Goal: Ask a question: Ask a question

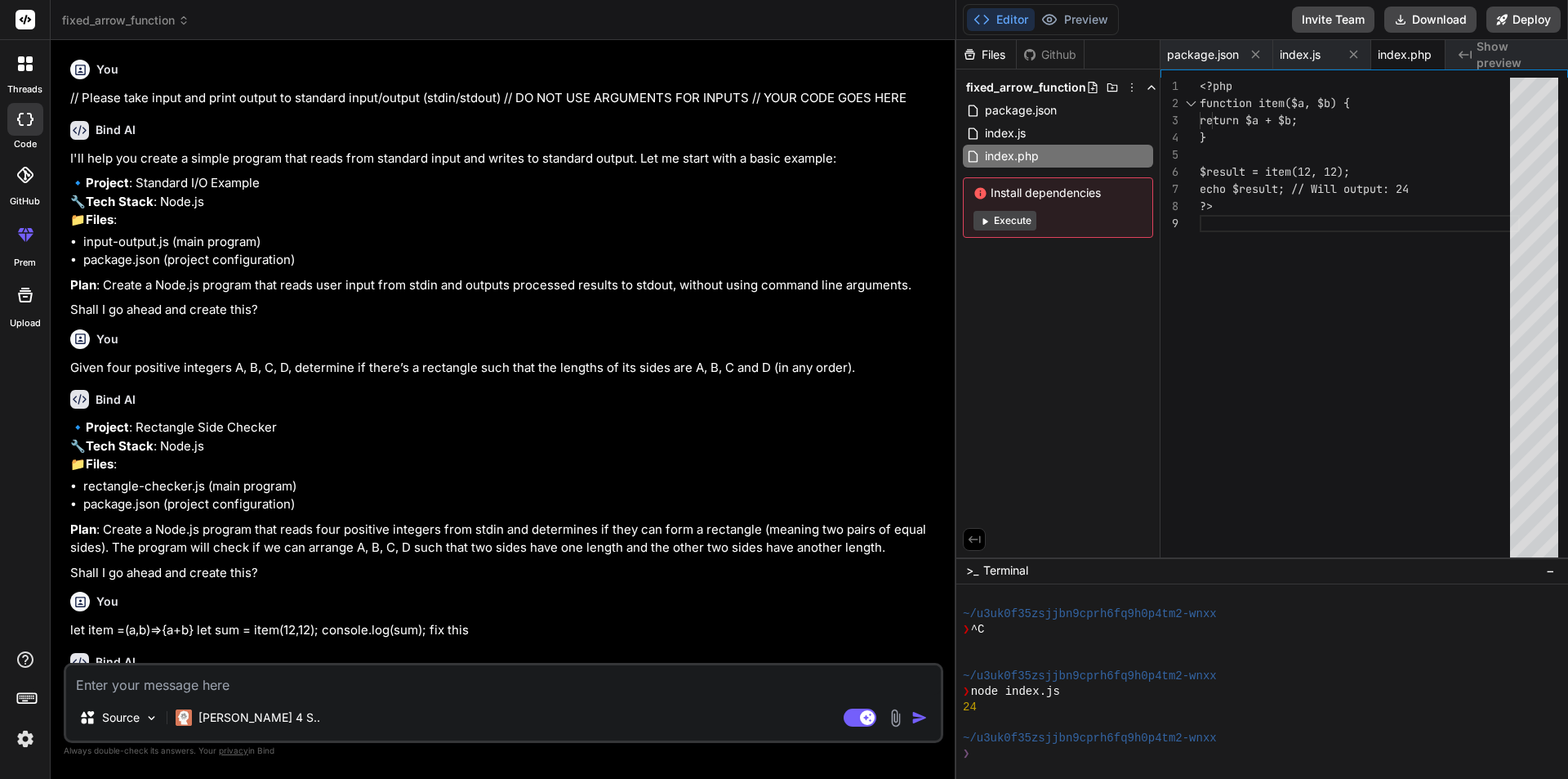
scroll to position [78, 0]
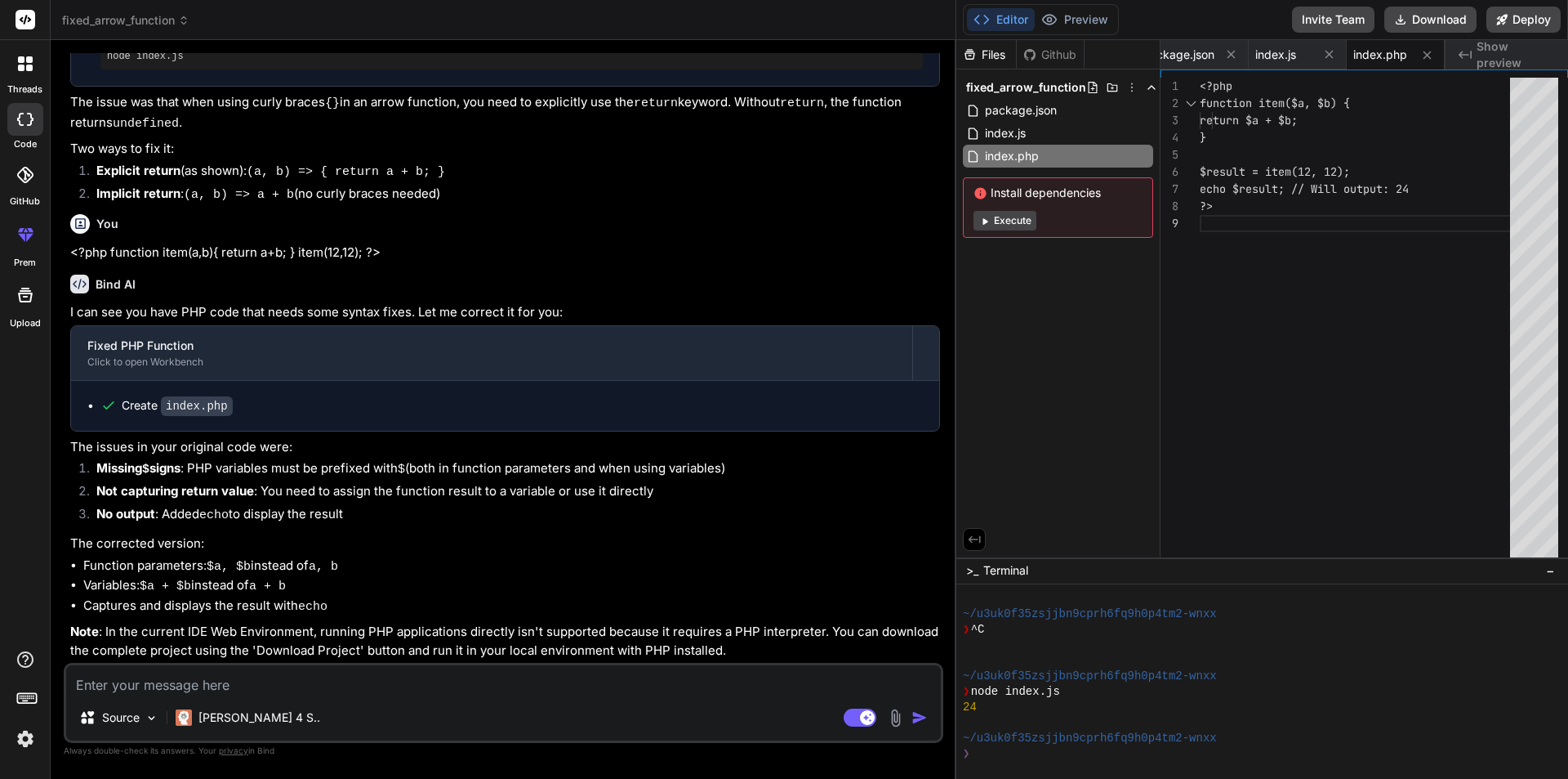
click at [272, 673] on textarea at bounding box center [503, 679] width 874 height 29
type textarea "c"
type textarea "x"
type textarea "ca"
type textarea "x"
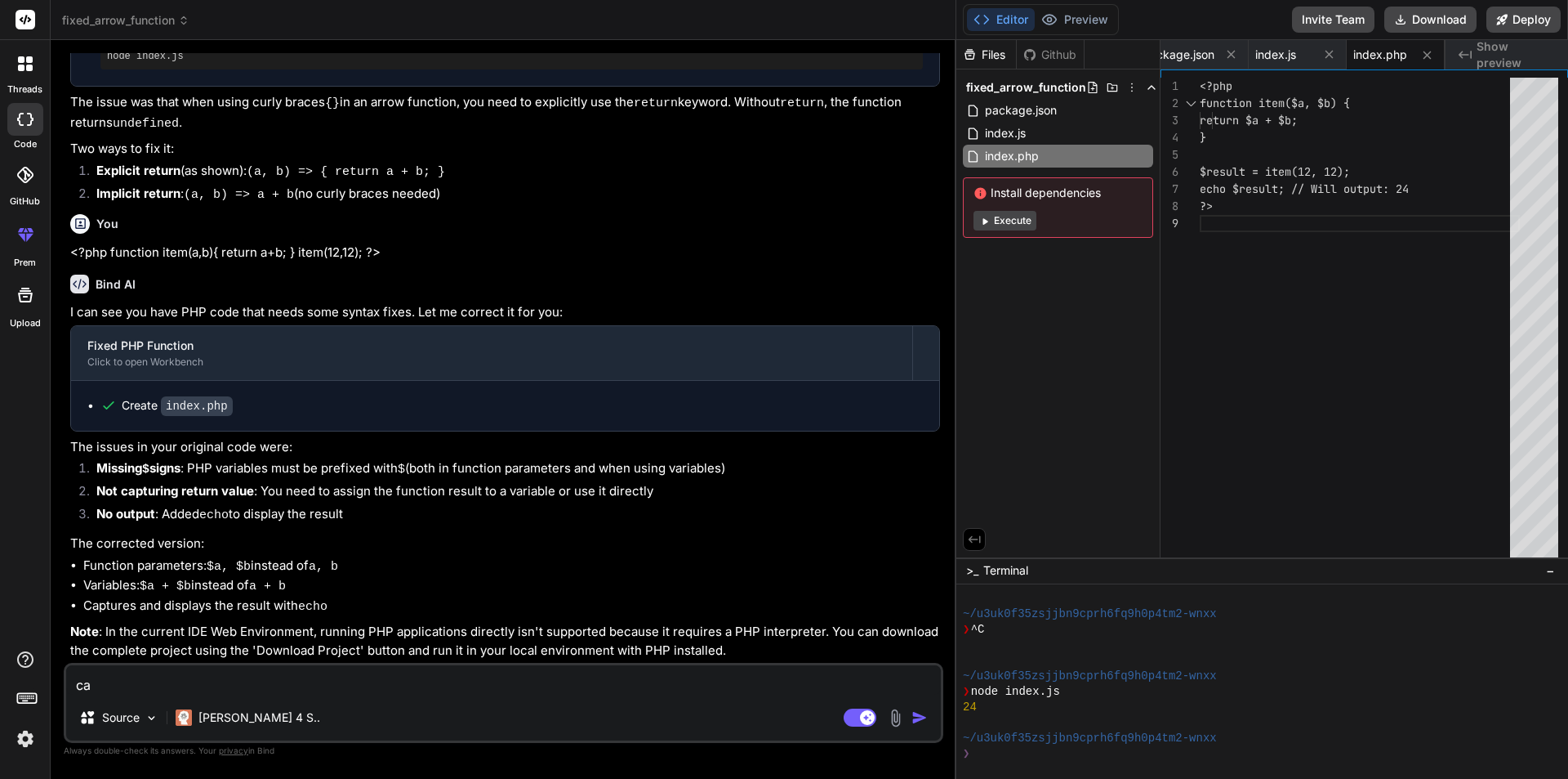
type textarea "can"
type textarea "x"
type textarea "can"
type textarea "x"
type textarea "can y"
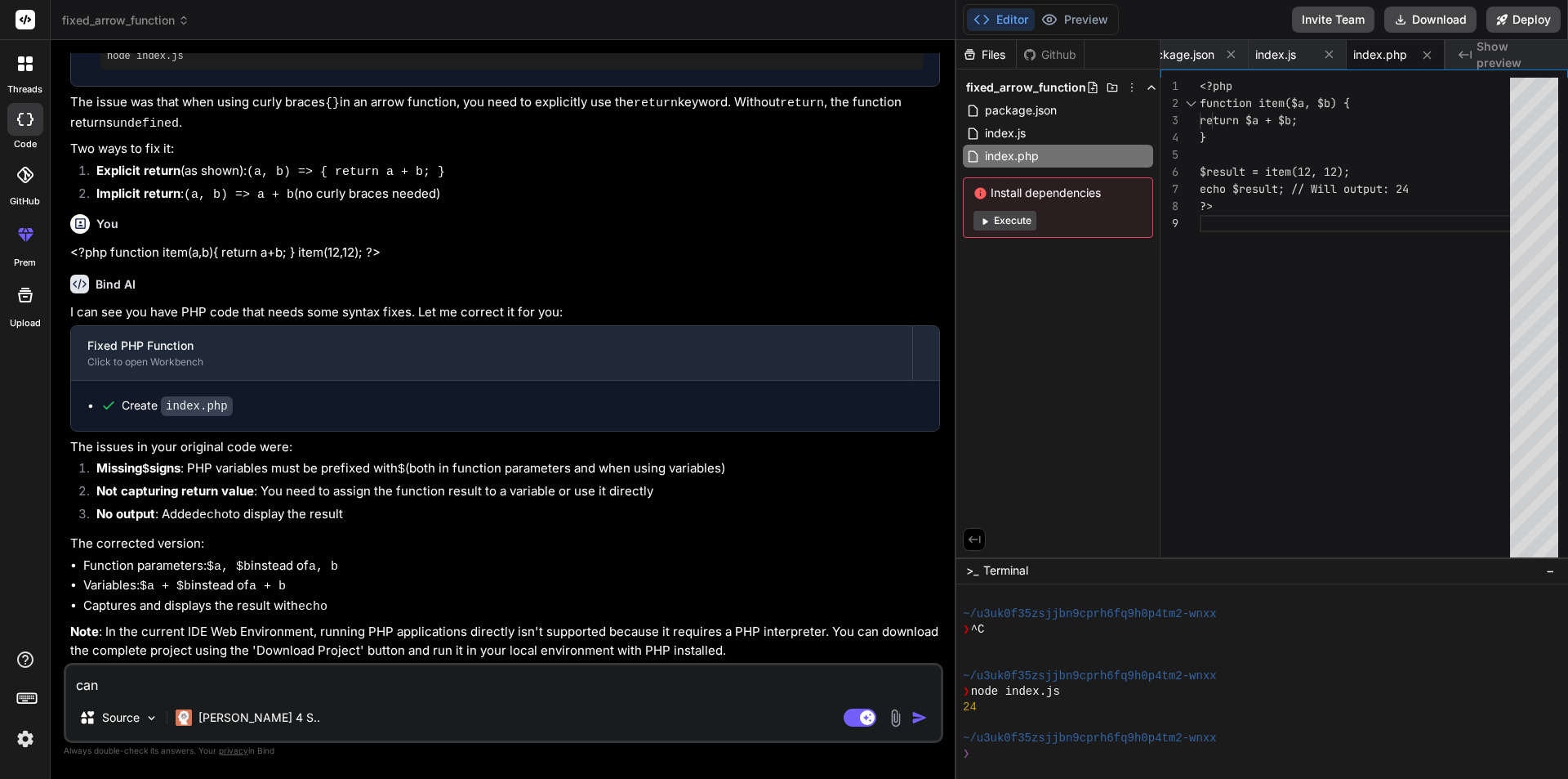
type textarea "x"
type textarea "can yo"
type textarea "x"
type textarea "can you"
type textarea "x"
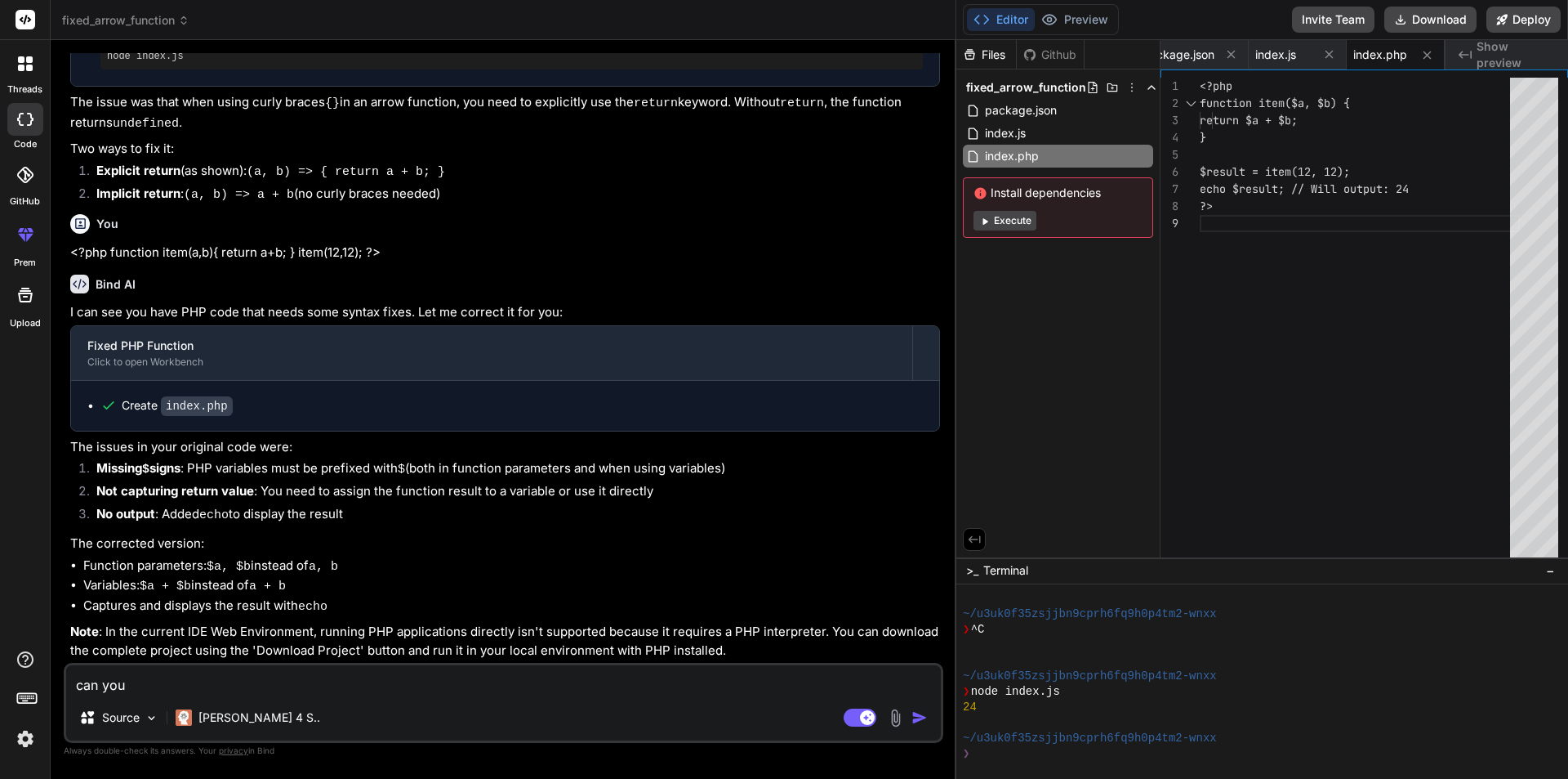
type textarea "can you"
type textarea "x"
type textarea "can you d"
type textarea "x"
type textarea "can you de"
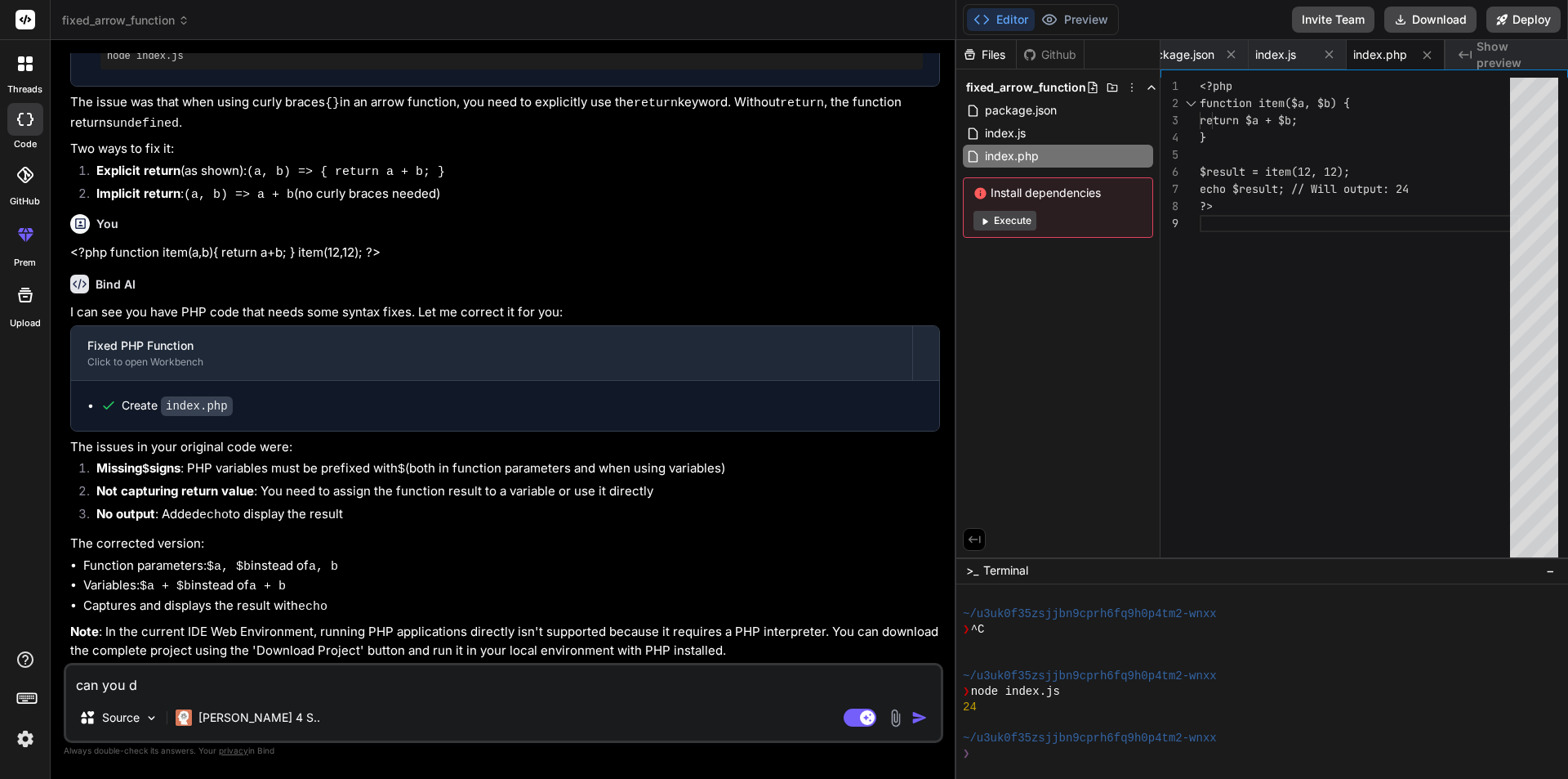
type textarea "x"
type textarea "can you des"
type textarea "x"
type textarea "can you desc"
type textarea "x"
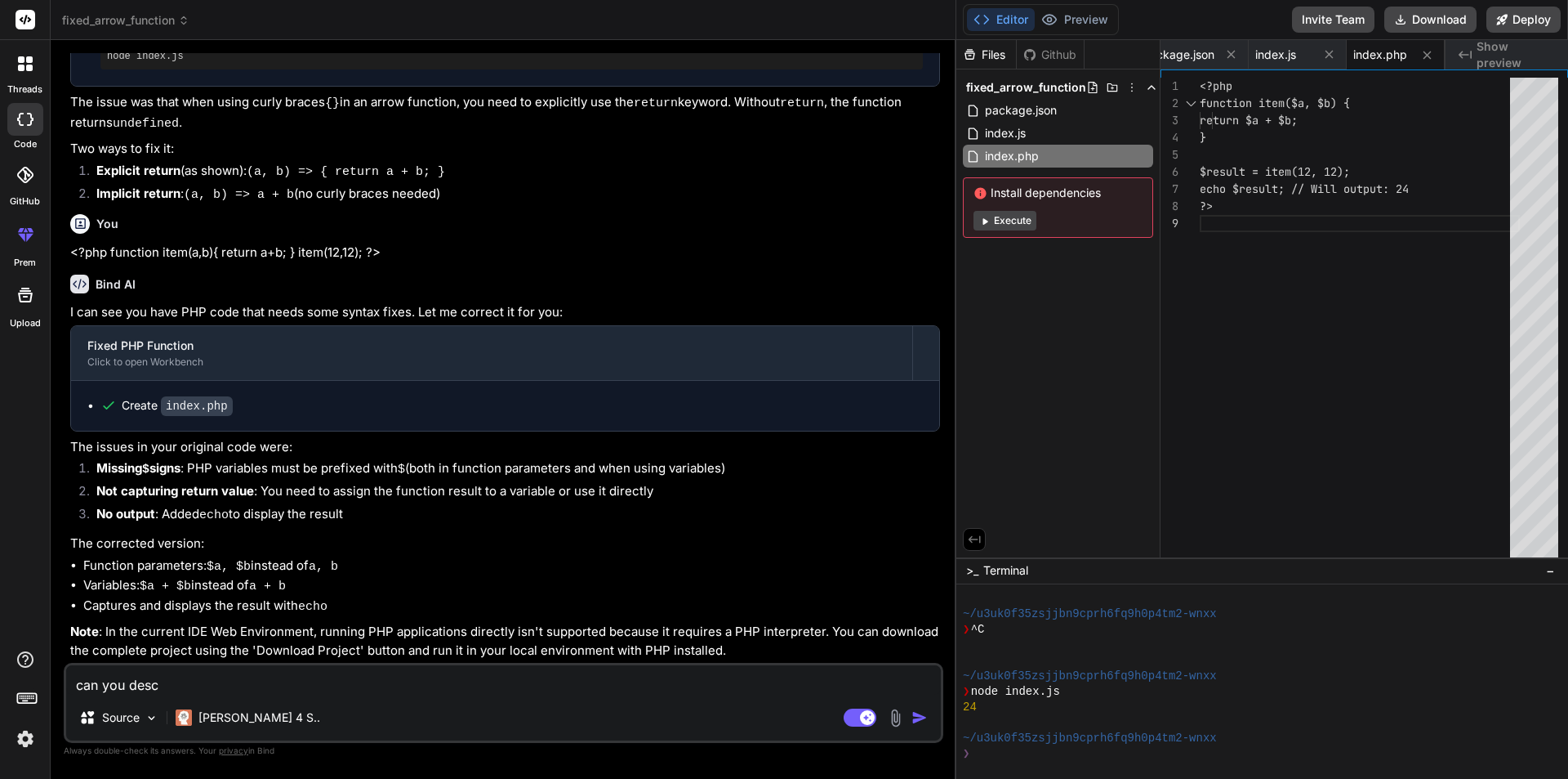
type textarea "can you desci"
type textarea "x"
type textarea "can you descir"
type textarea "x"
type textarea "can you descirb"
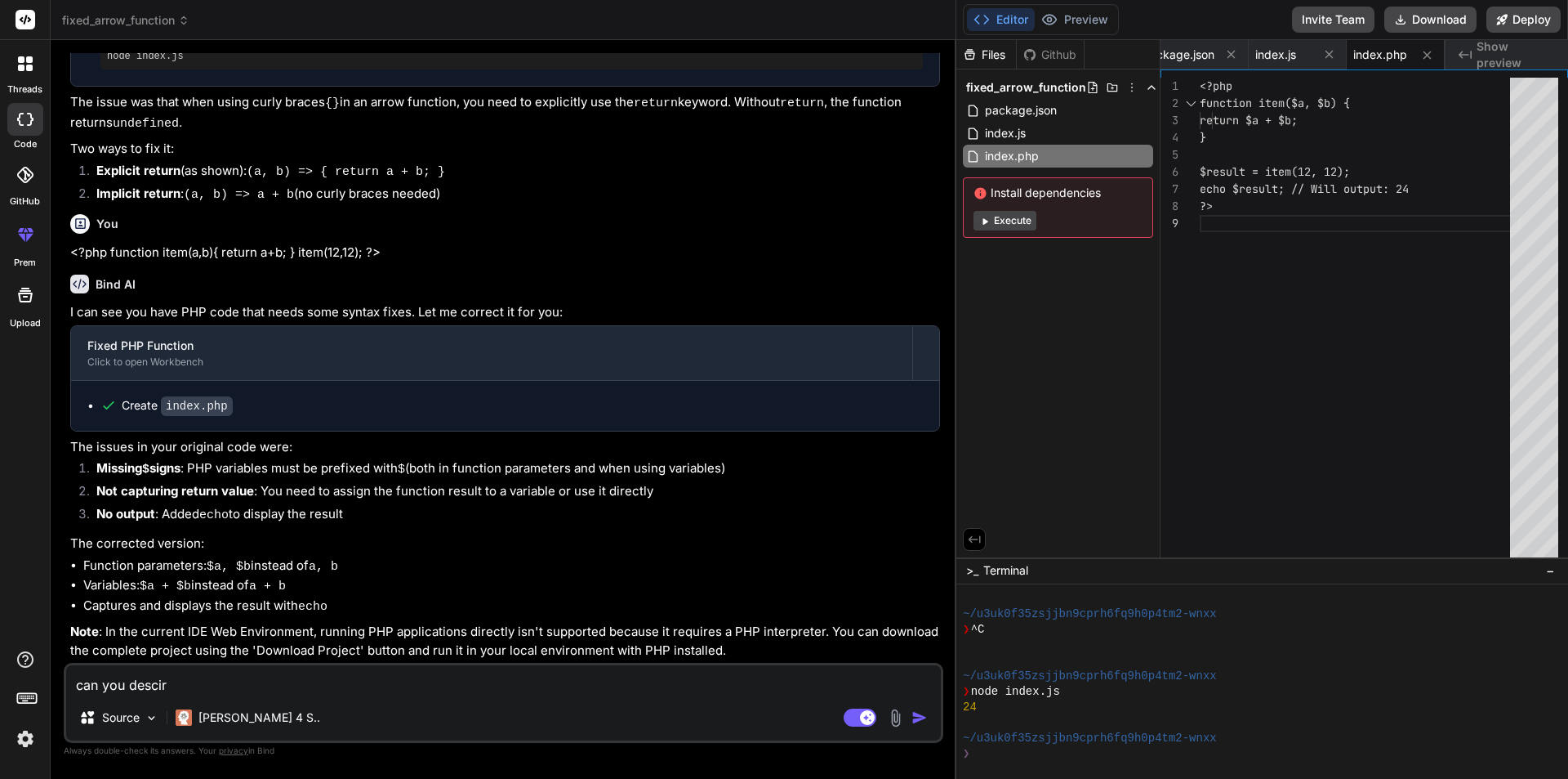
type textarea "x"
type textarea "can you descirb"
type textarea "x"
type textarea "can you descirb r"
type textarea "x"
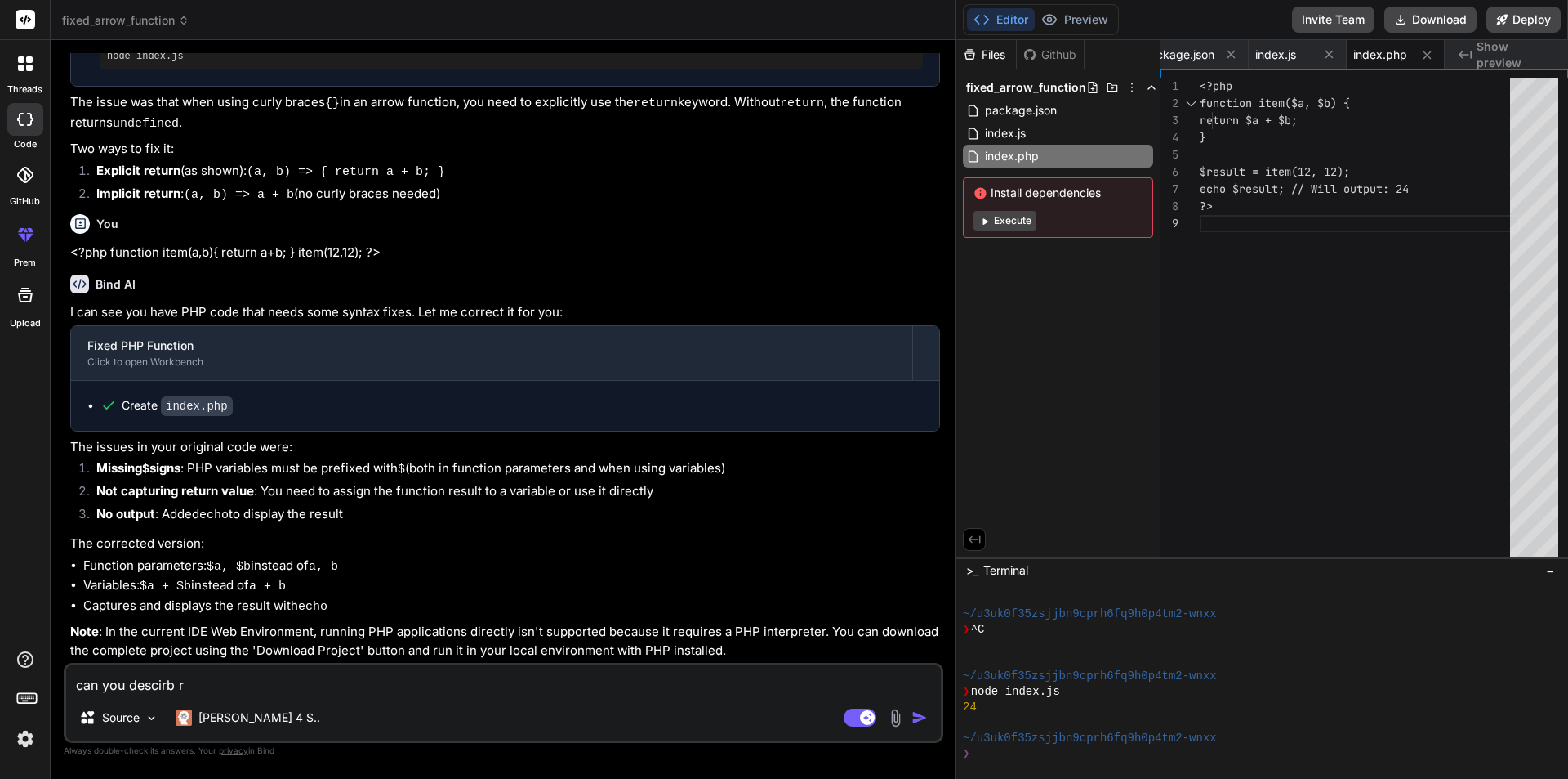
type textarea "can you descirb re"
type textarea "x"
type textarea "can you descirb rea"
type textarea "x"
type textarea "can you descirb reac"
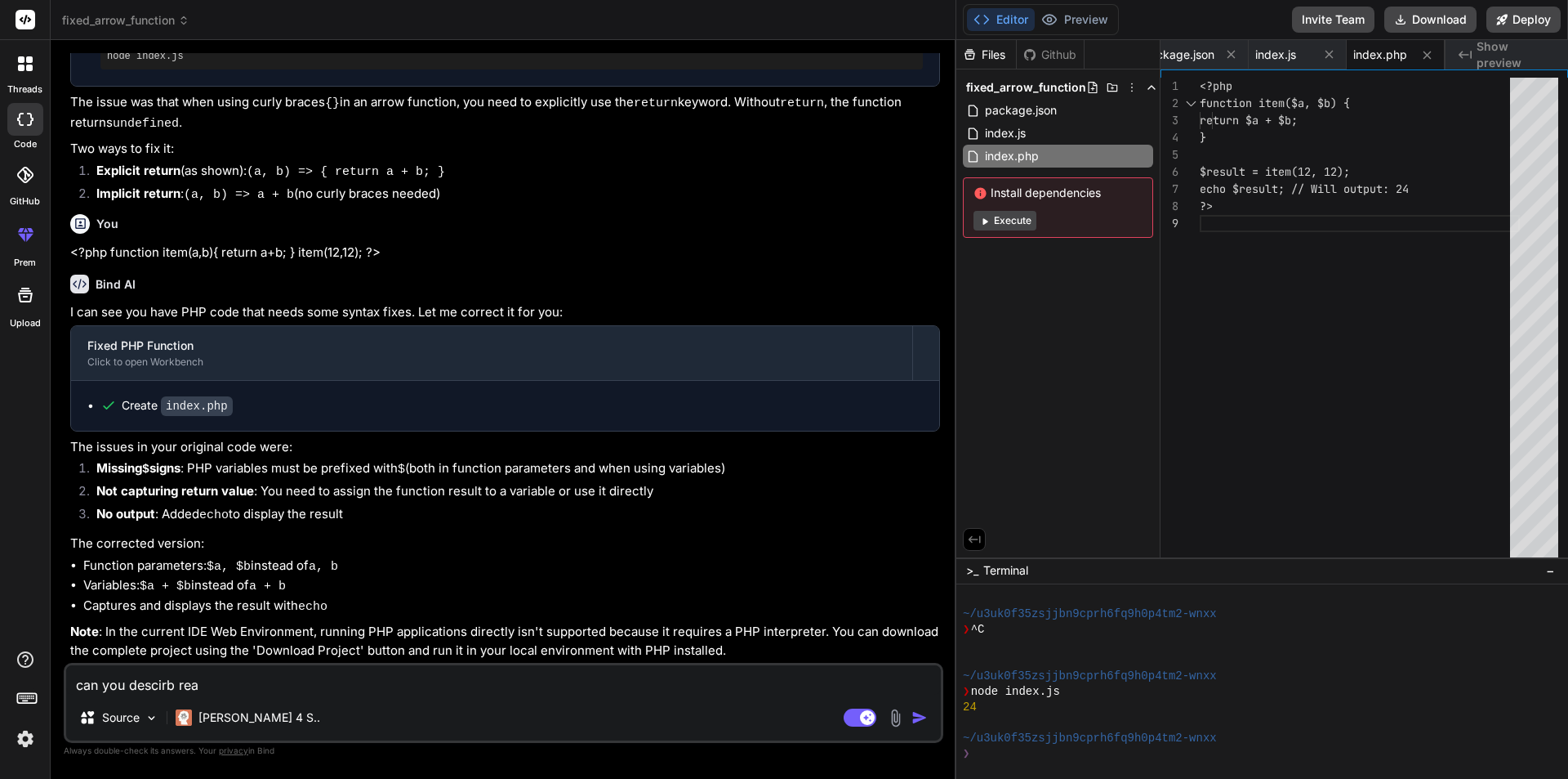
type textarea "x"
type textarea "can you descirb react"
type textarea "x"
type textarea "can you descirb react"
type textarea "x"
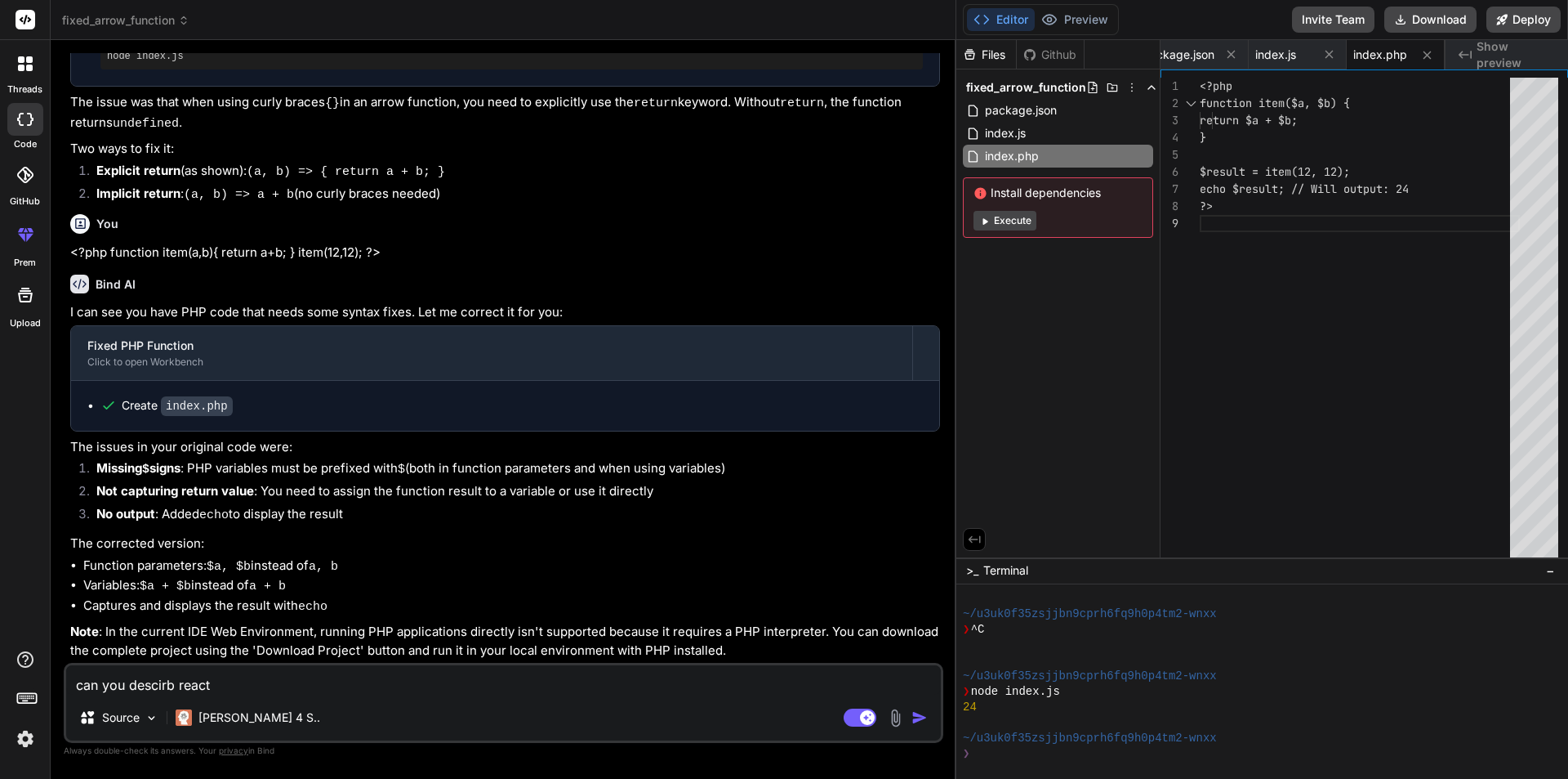
type textarea "can you descirb react j"
type textarea "x"
type textarea "can you descirb react js"
type textarea "x"
type textarea "can you descirb react js"
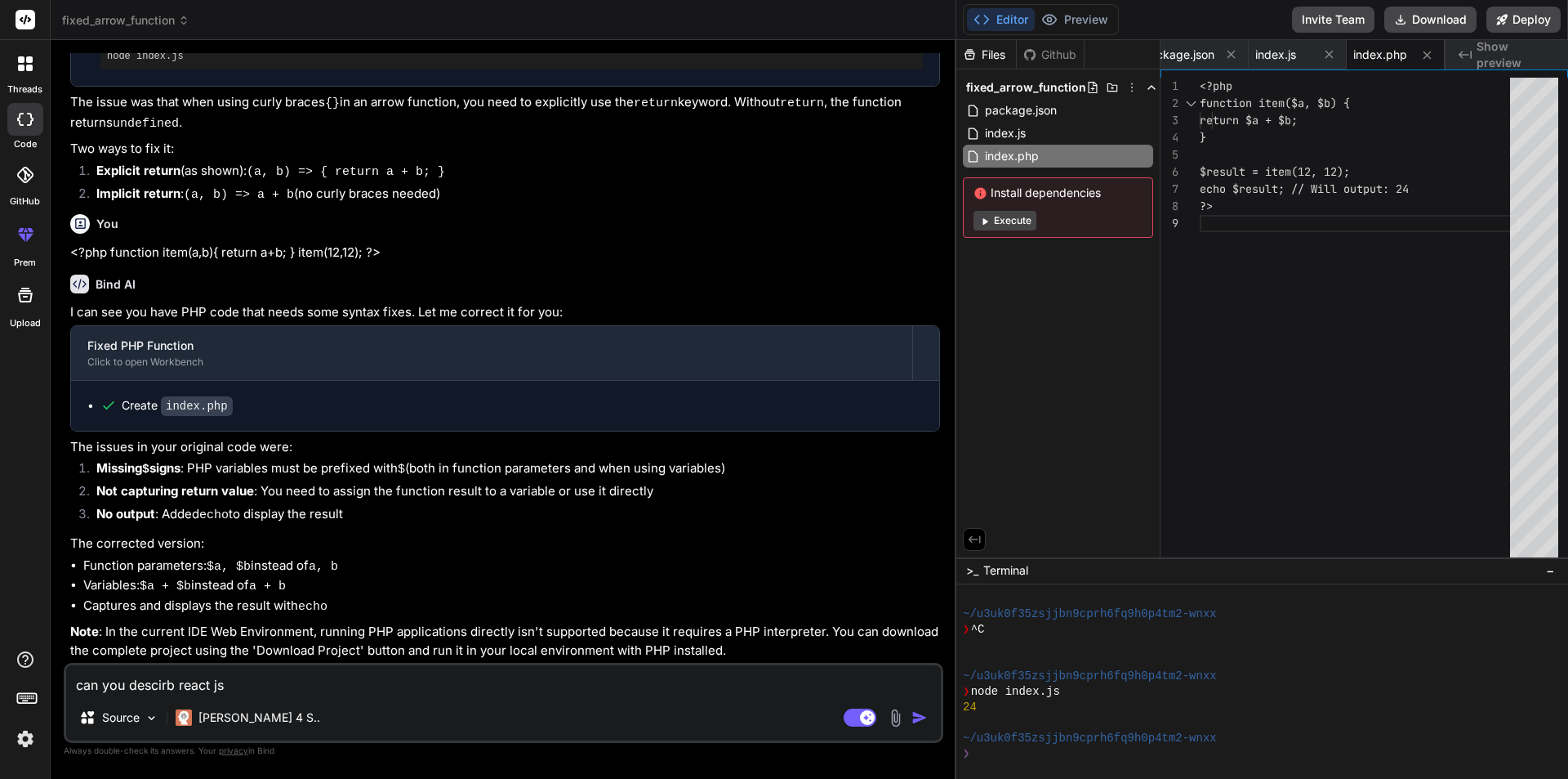
type textarea "x"
type textarea "can you descirb react js"
type textarea "x"
type textarea "can you descirb react j"
type textarea "x"
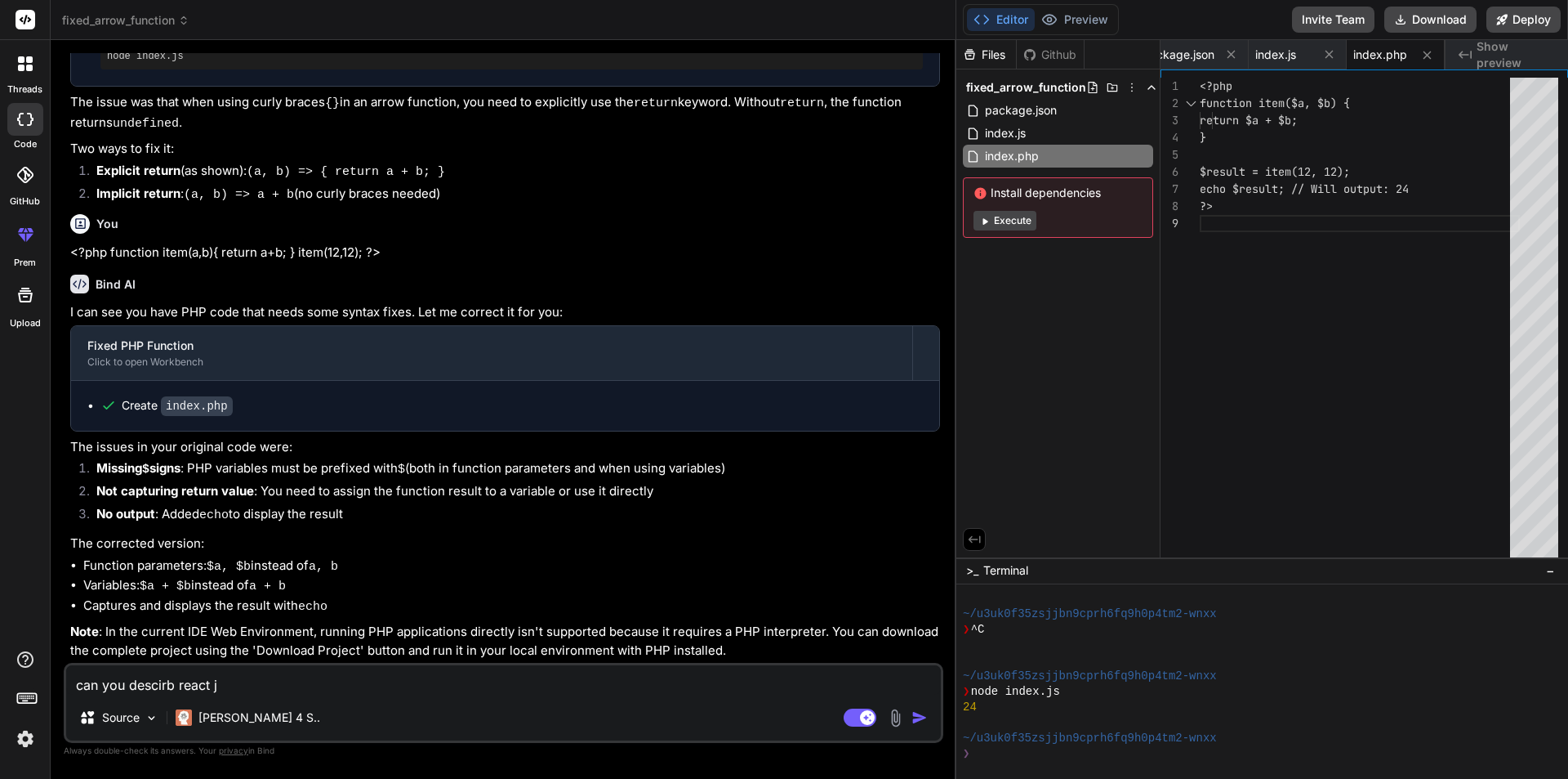
type textarea "can you descirb react"
type textarea "x"
type textarea "can you descirb react"
type textarea "x"
type textarea "can you descirb reac"
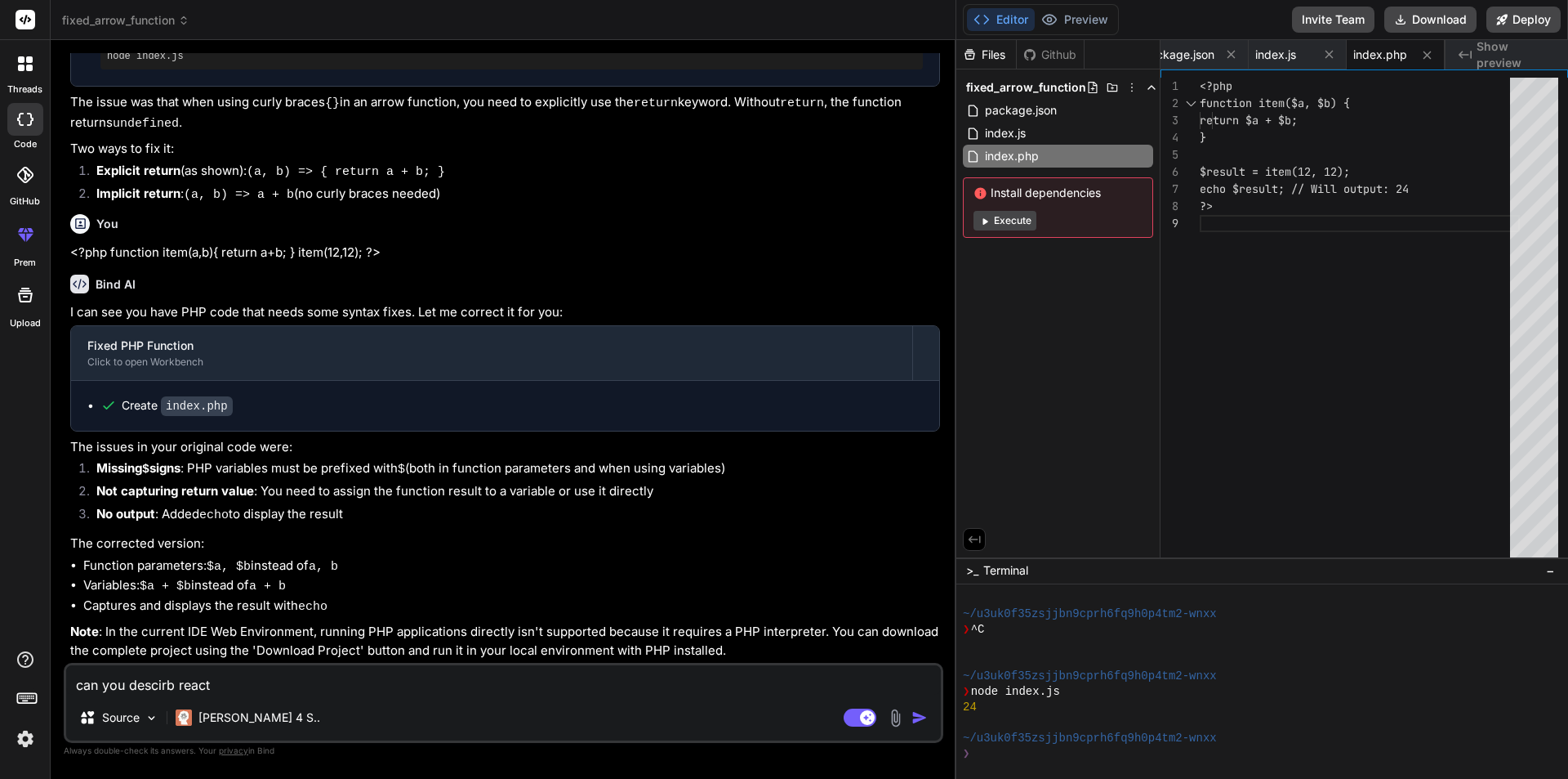
type textarea "x"
type textarea "can you descirb rea"
type textarea "x"
type textarea "can you descirb re"
type textarea "x"
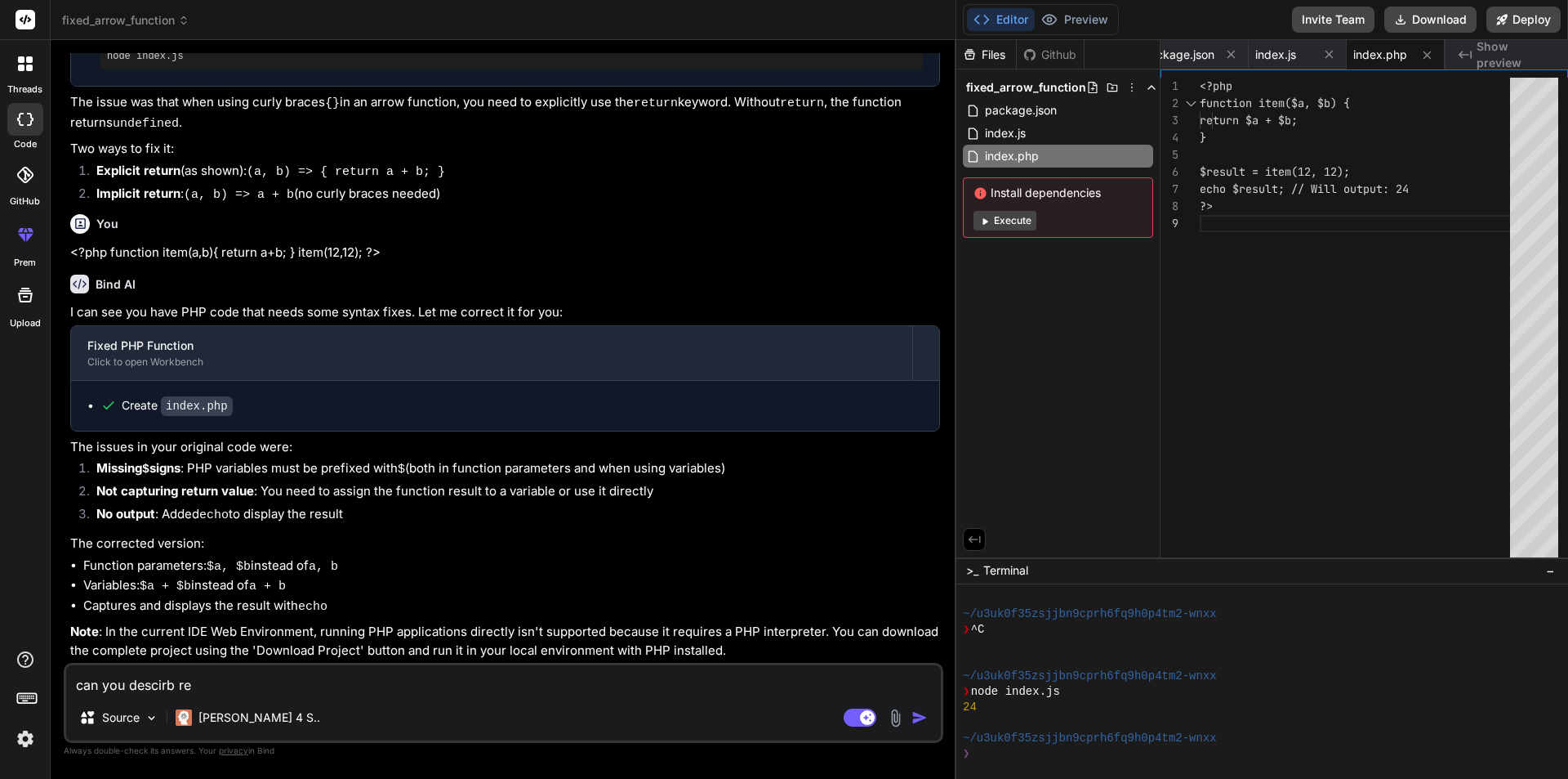
type textarea "can you descirb r"
type textarea "x"
type textarea "can you descirb"
type textarea "x"
type textarea "can you descirb y"
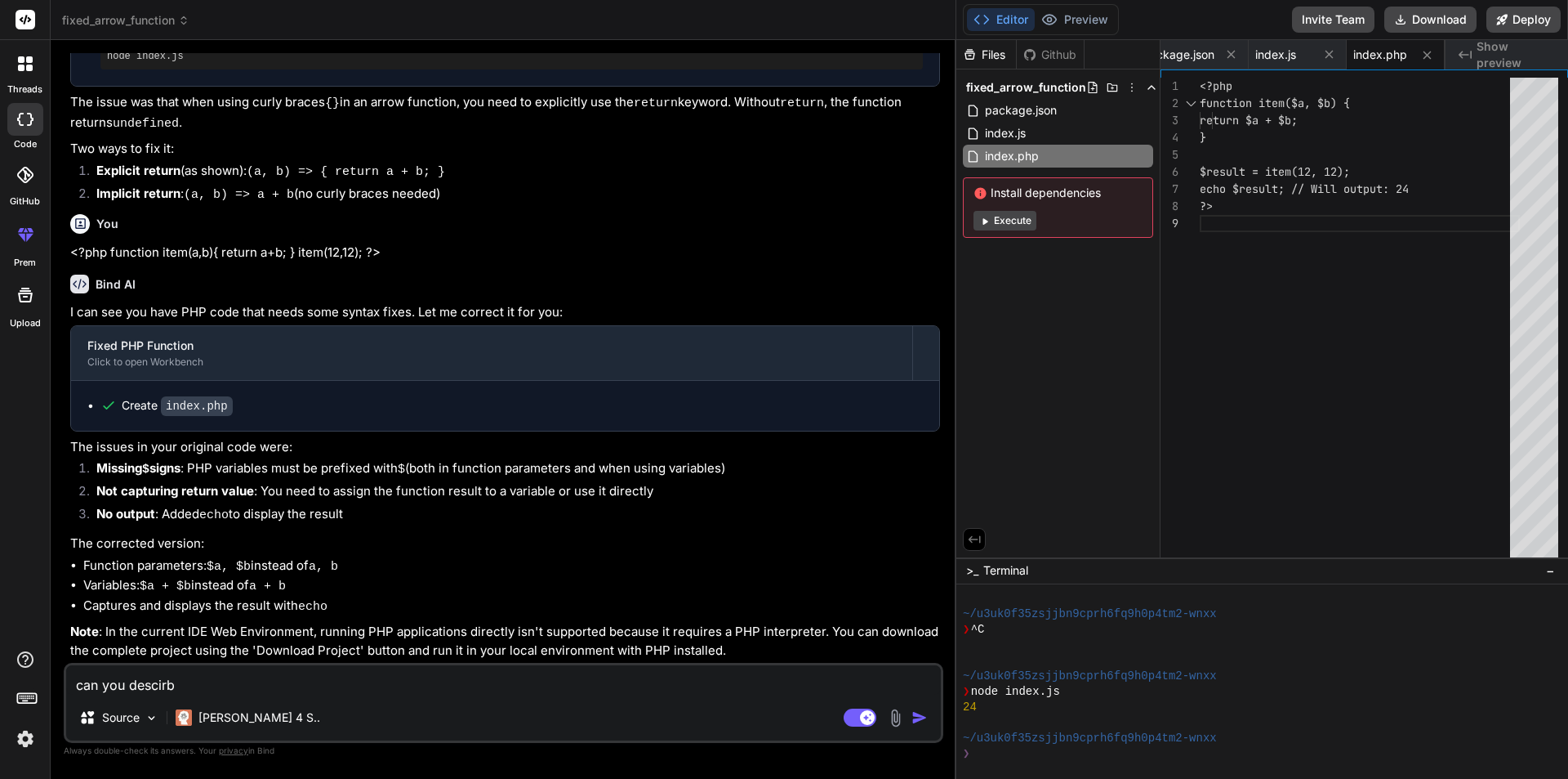
type textarea "x"
type textarea "can you descirb yo"
type textarea "x"
type textarea "can you descirb you"
type textarea "x"
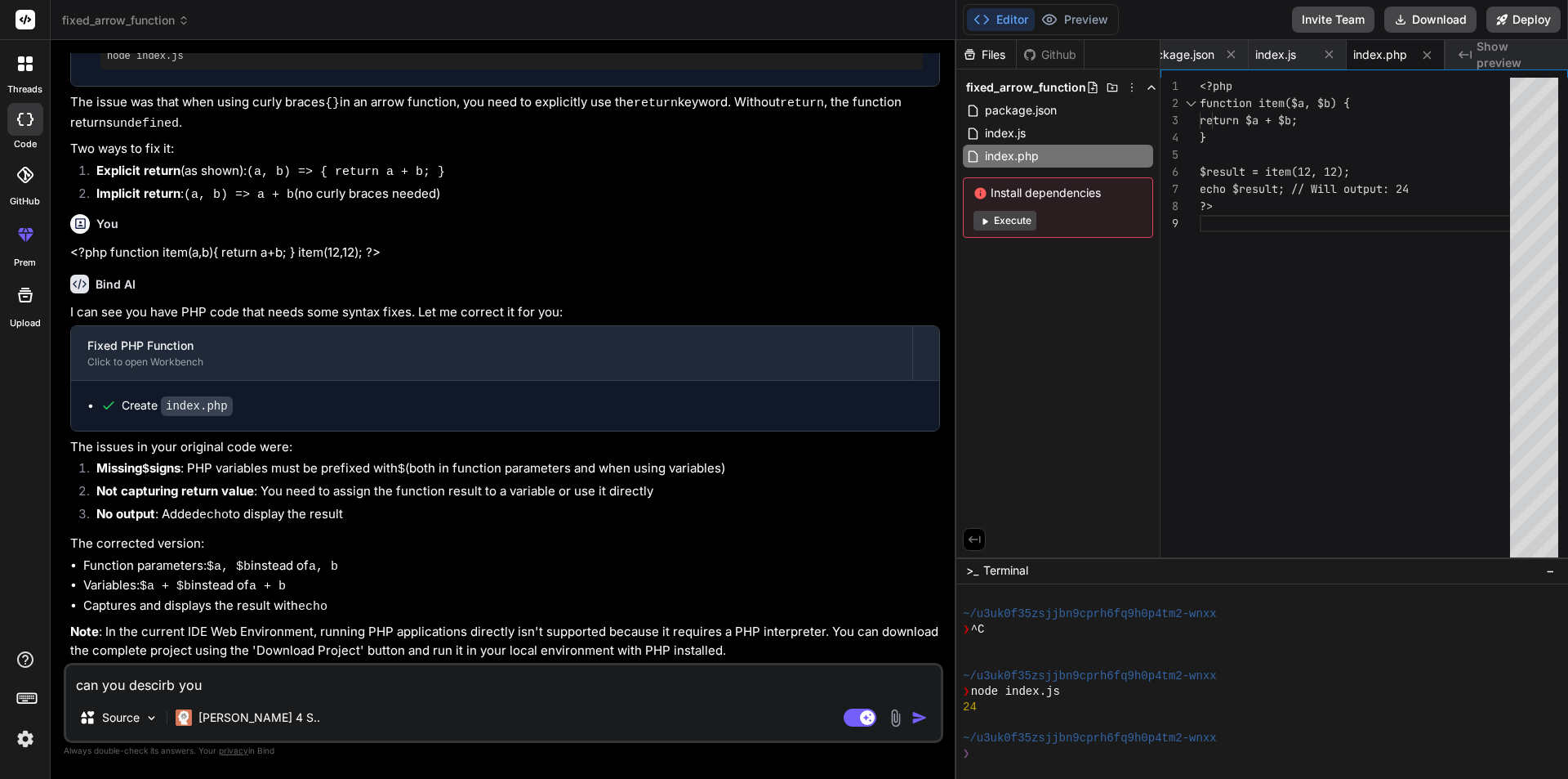
type textarea "can you descirb your"
type textarea "x"
type textarea "can you descirb your"
type textarea "x"
type textarea "can you descirb your e"
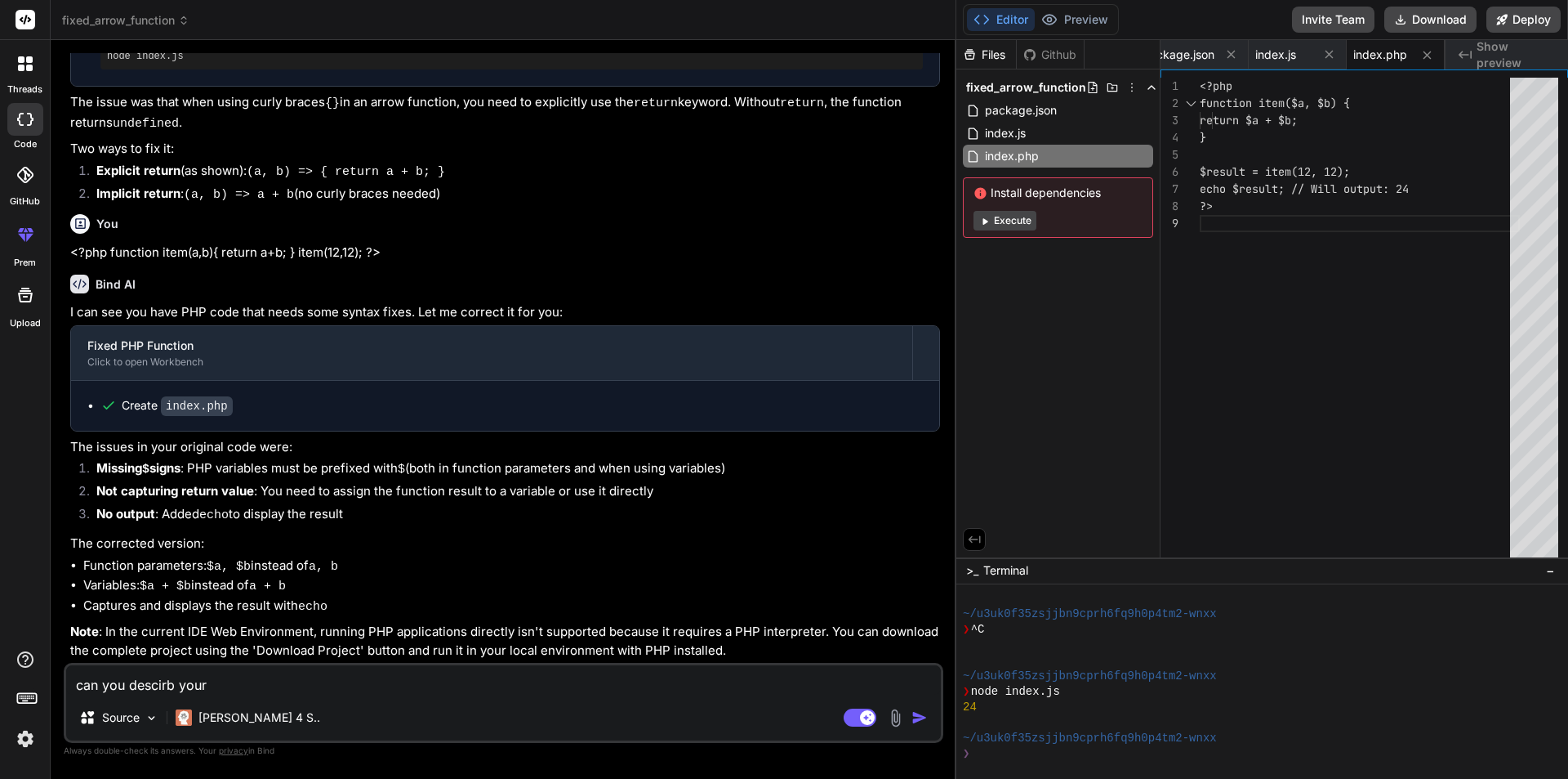
type textarea "x"
type textarea "can you descirb your ex"
type textarea "x"
type textarea "can you descirb your exp"
type textarea "x"
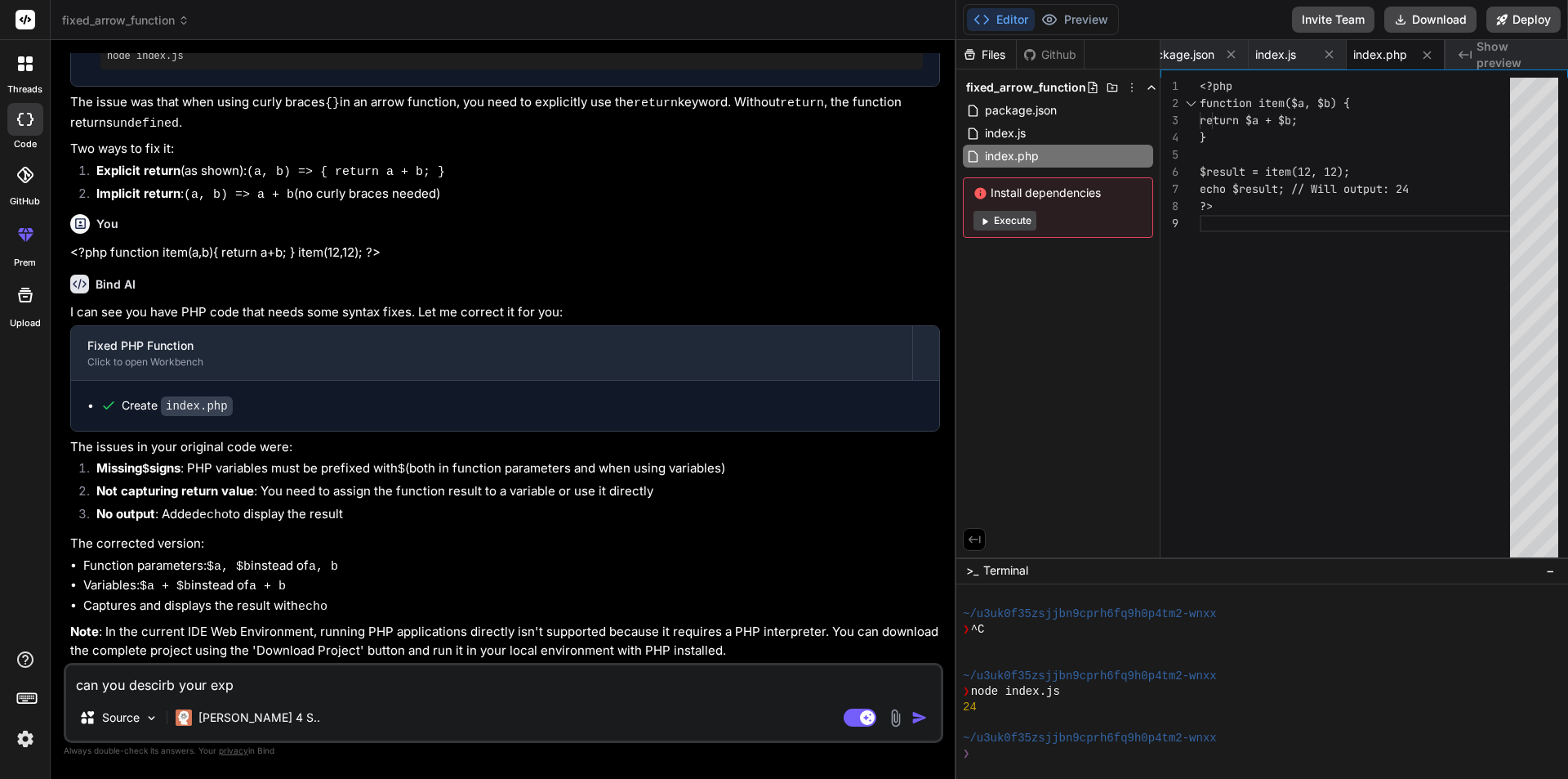
type textarea "can you descirb your expe"
type textarea "x"
type textarea "can you descirb your exper"
type textarea "x"
type textarea "can you descirb your experi"
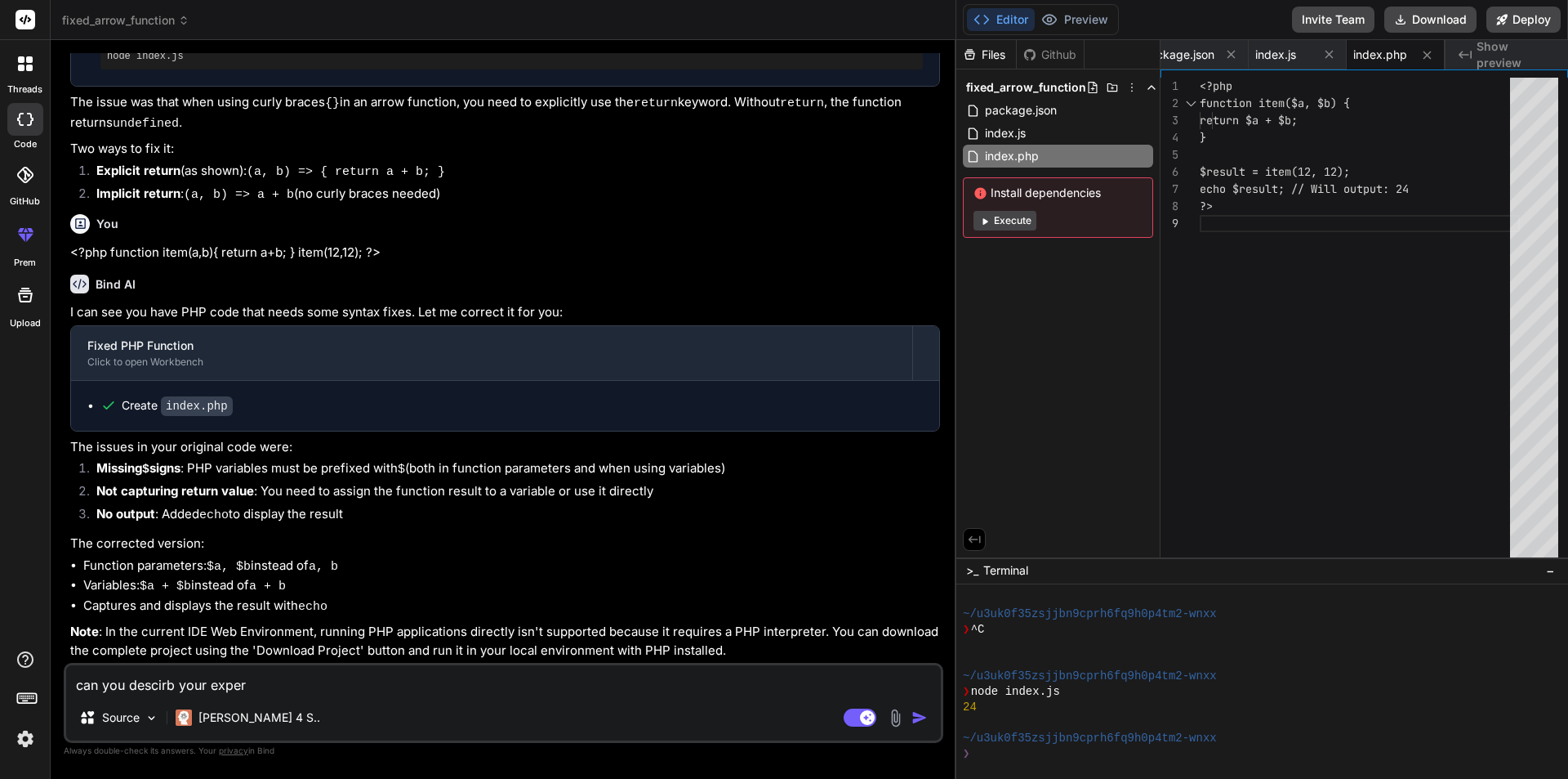
type textarea "x"
type textarea "can you descirb your experie"
type textarea "x"
type textarea "can you descirb your experien"
type textarea "x"
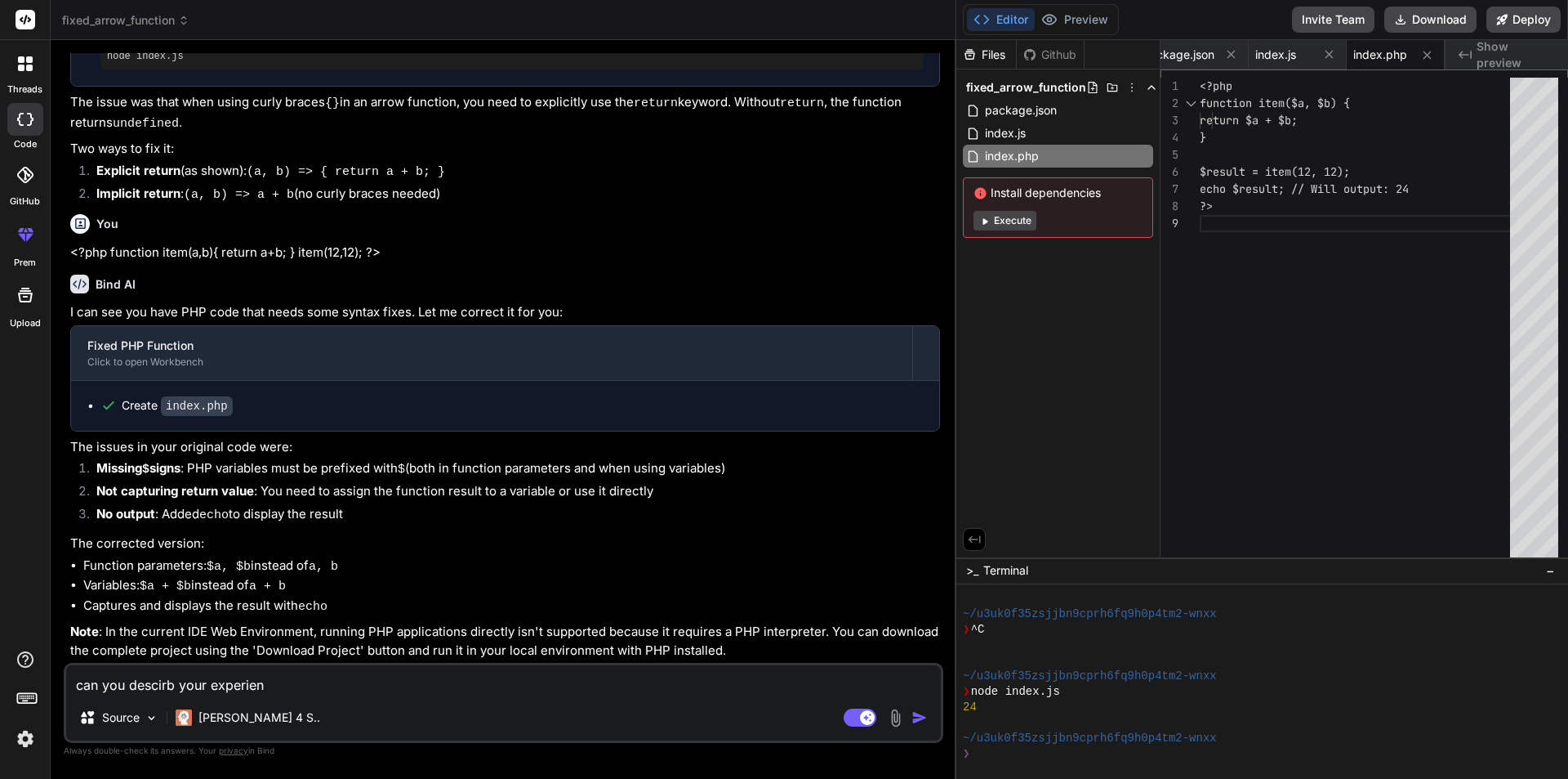
type textarea "can you descirb your experienc"
type textarea "x"
type textarea "can you descirb your experience"
type textarea "x"
type textarea "can you descirb your experience"
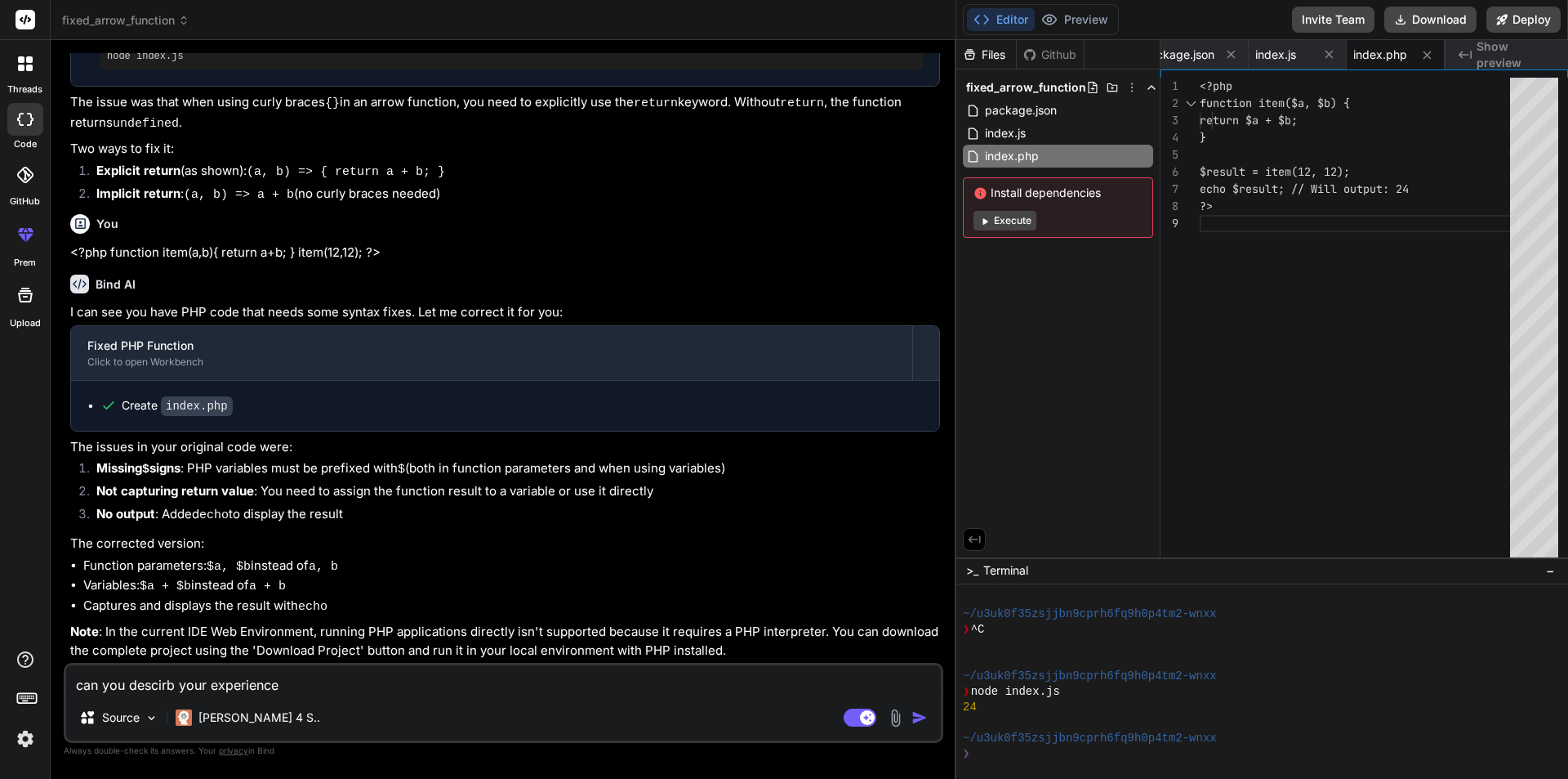
type textarea "x"
type textarea "can you descirb your experience w"
type textarea "x"
type textarea "can you descirb your experience wi"
type textarea "x"
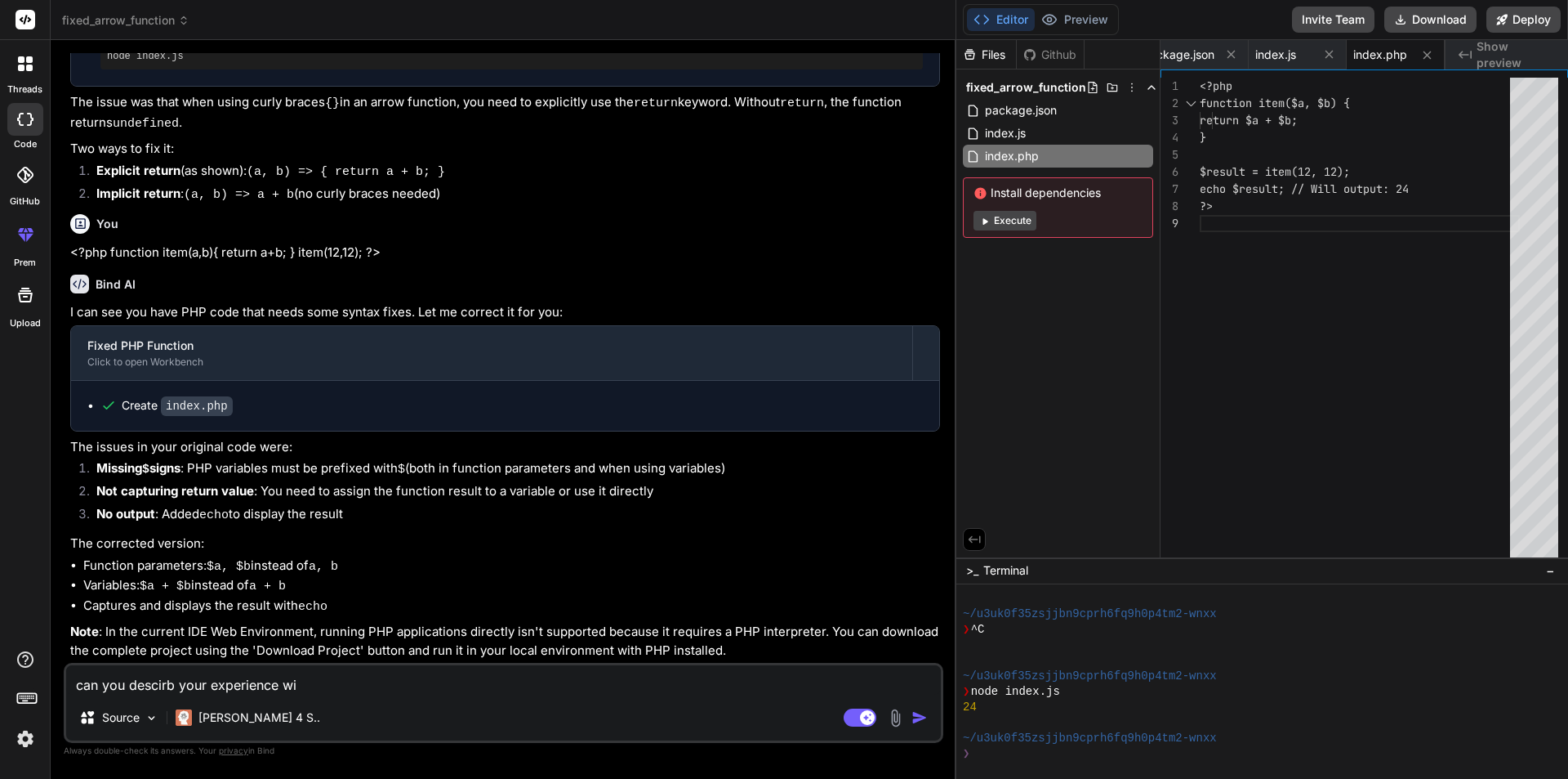
type textarea "can you descirb your experience wit"
type textarea "x"
type textarea "can you descirb your experience with"
type textarea "x"
type textarea "can you descirb your experience with"
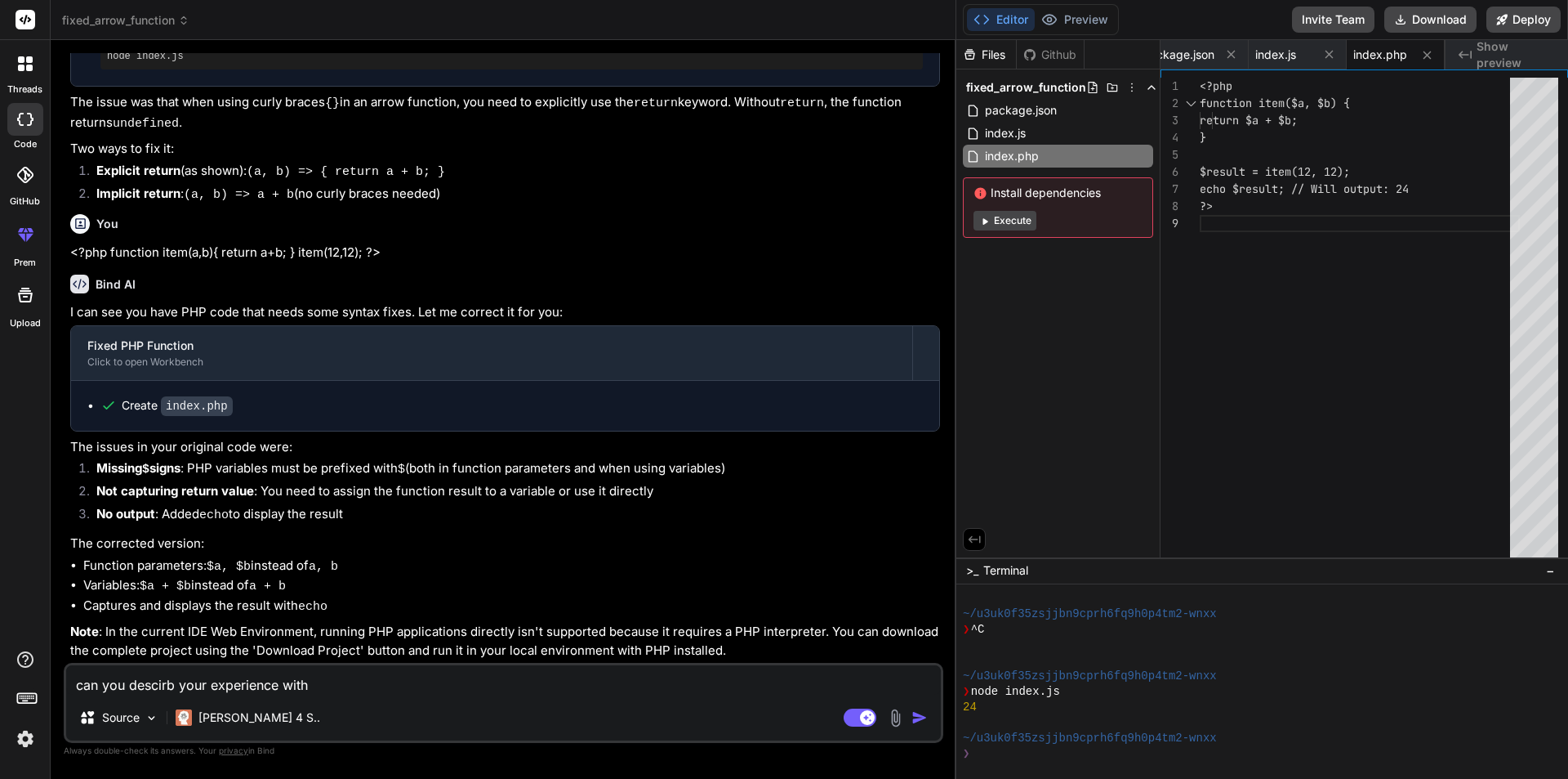
type textarea "x"
type textarea "can you descirb your experience with r"
type textarea "x"
type textarea "can you descirb your experience with re"
type textarea "x"
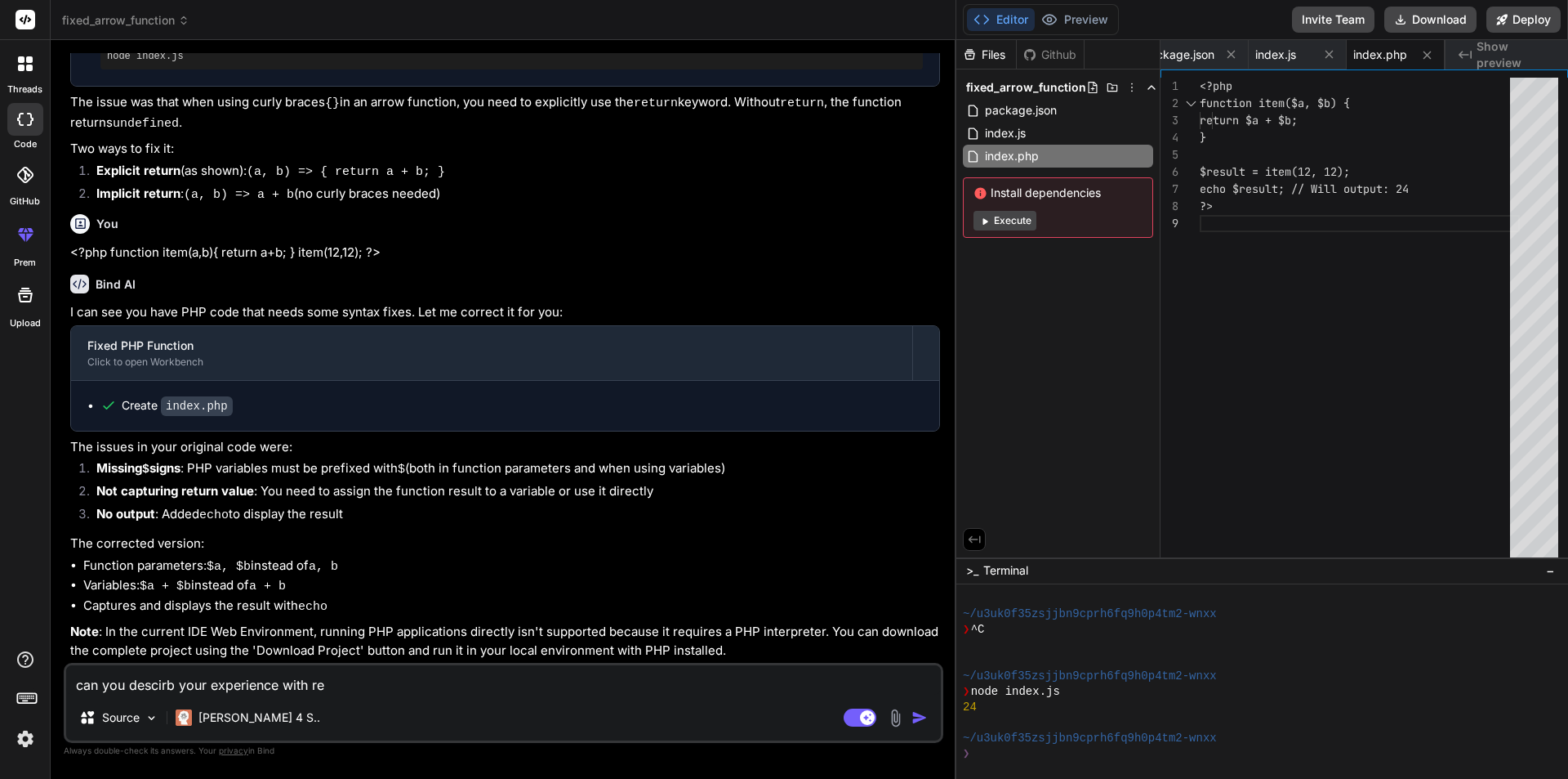
type textarea "can you descirb your experience with [PERSON_NAME]"
type textarea "x"
type textarea "can you descirb your experience with reac"
type textarea "x"
type textarea "can you descirb your experience with react"
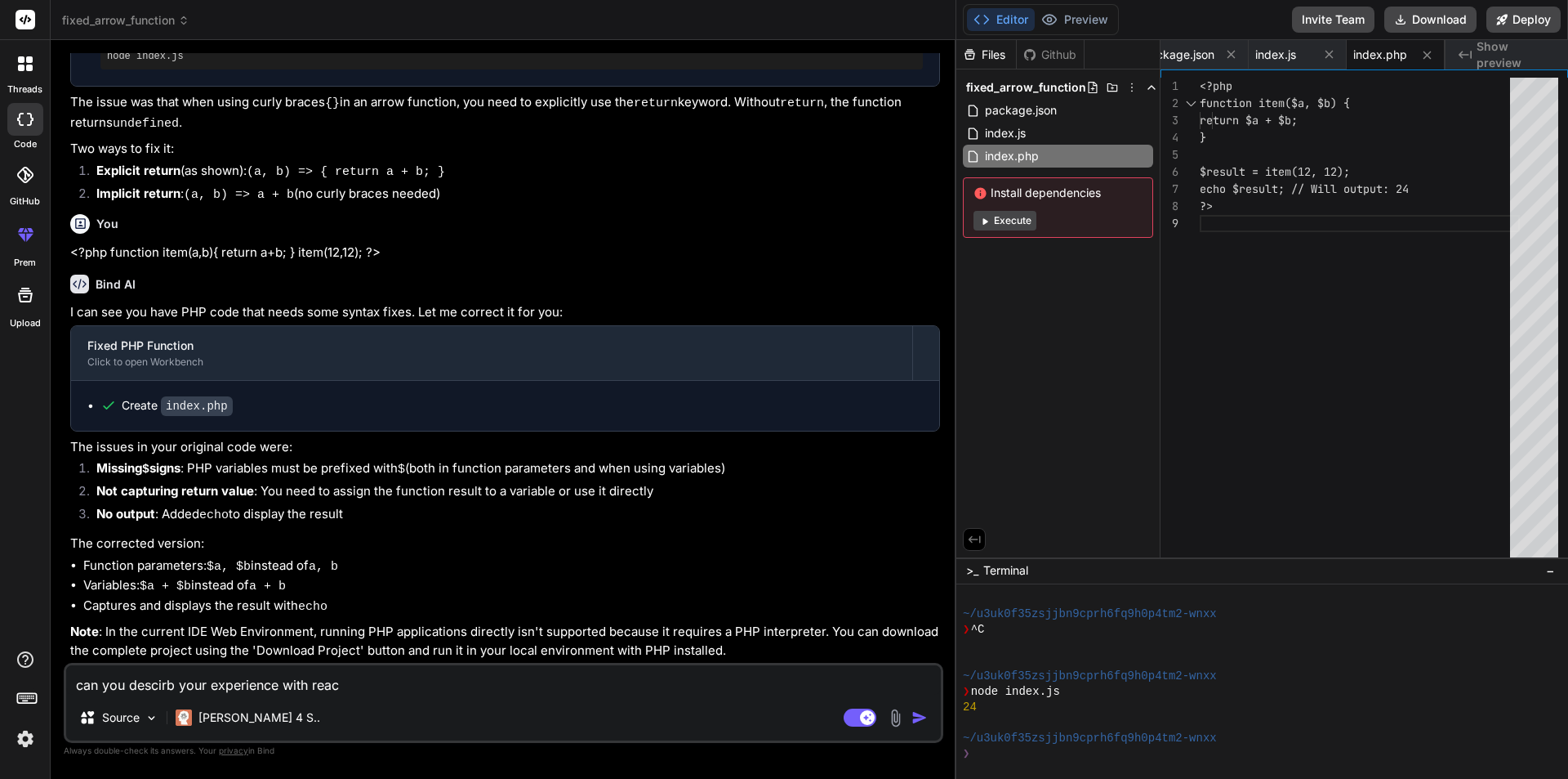
type textarea "x"
type textarea "can you descirb your experience with react"
type textarea "x"
type textarea "can you descirb your experience with react j"
type textarea "x"
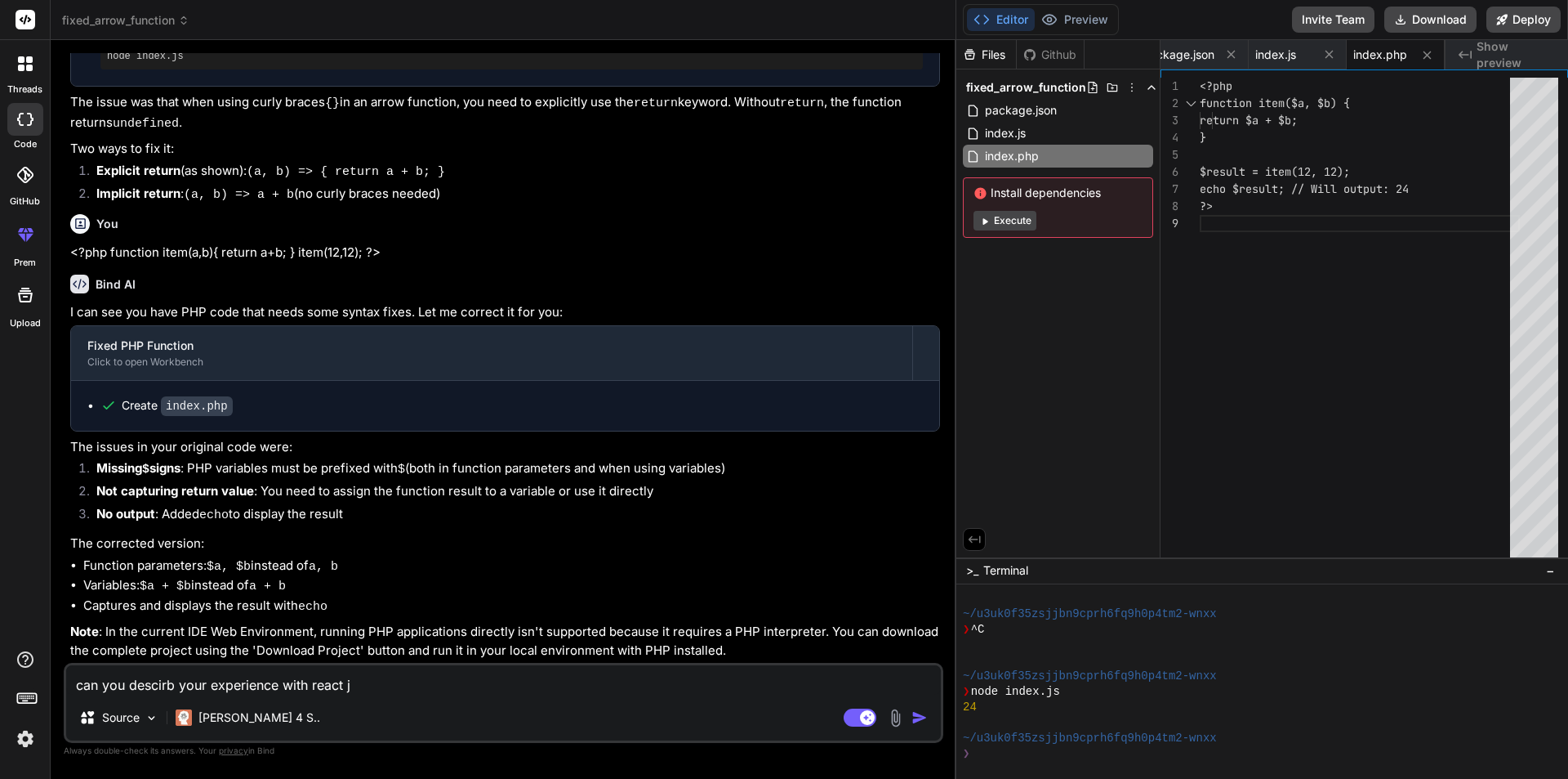
type textarea "can you descirb your experience with react js"
type textarea "x"
type textarea "can you descirb your experience with react js"
type textarea "x"
type textarea "can you descirb your experience with react js a"
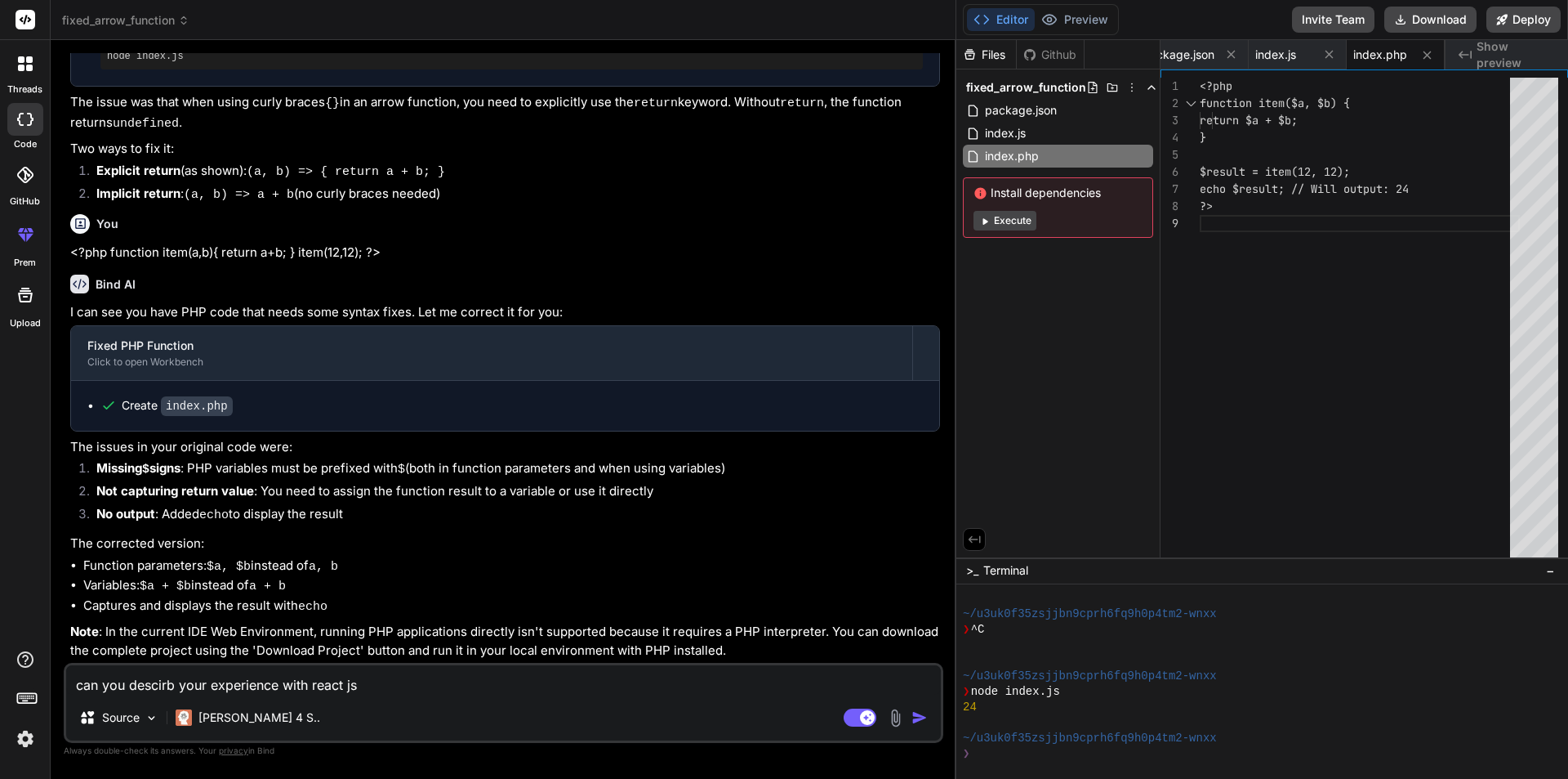
type textarea "x"
type textarea "can you descirb your experience with react js an"
type textarea "x"
type textarea "can you descirb your experience with react js and"
type textarea "x"
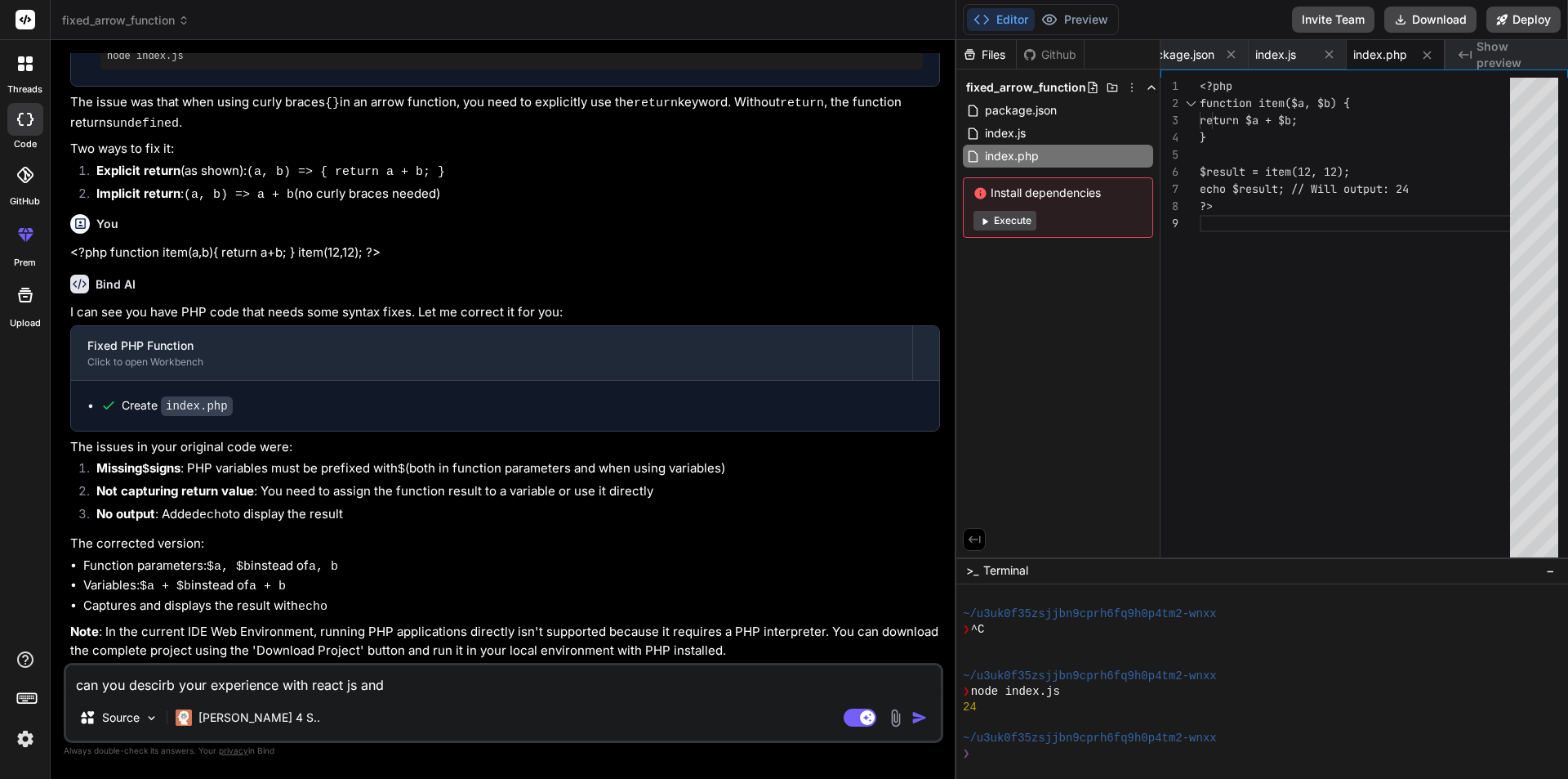
type textarea "can you descirb your experience with react js and"
type textarea "x"
type textarea "can you descirb your experience with react js and h"
type textarea "x"
type textarea "can you descirb your experience with react js and ho"
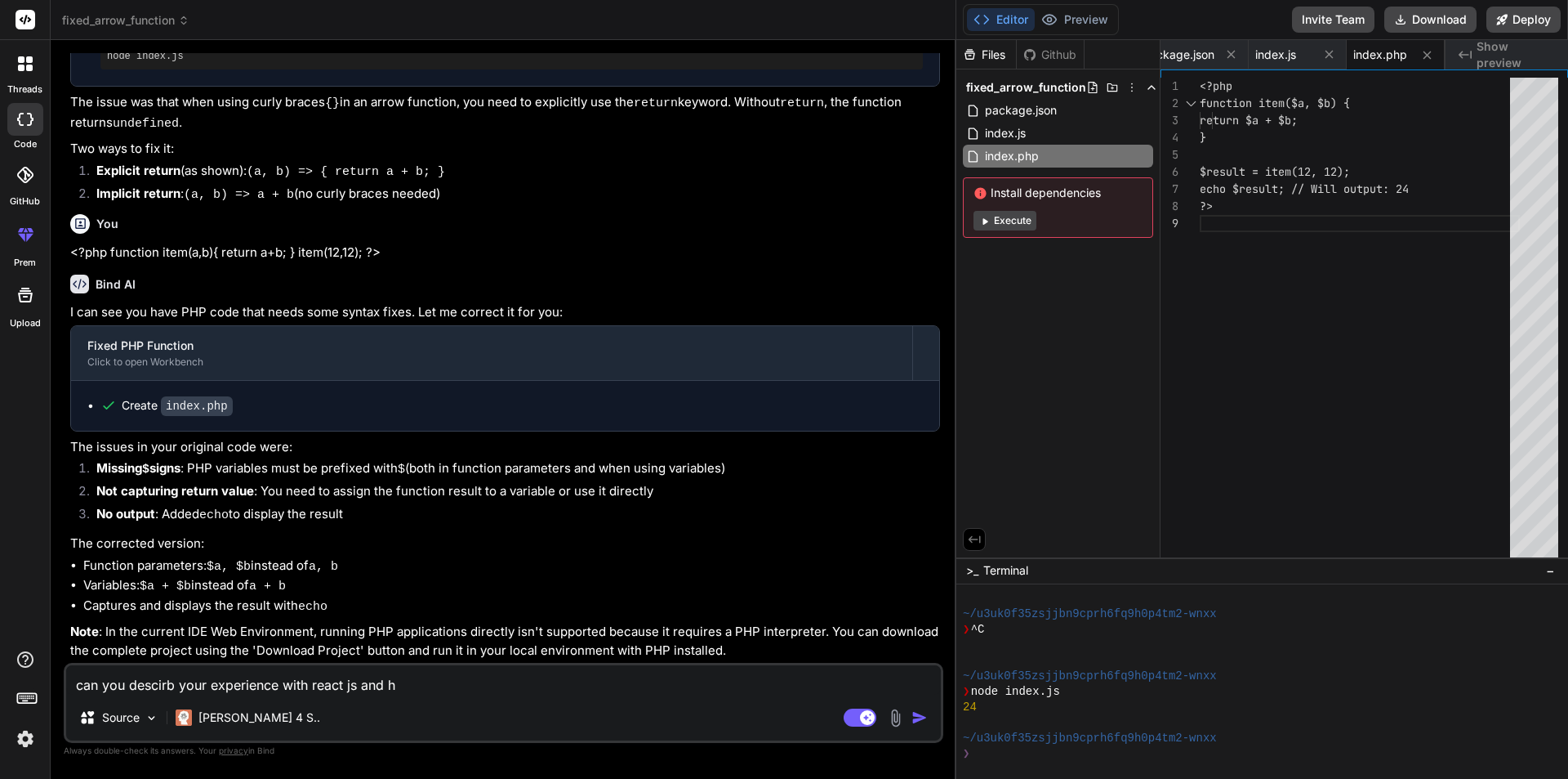
type textarea "x"
type textarea "can you descirb your experience with react js and how"
type textarea "x"
type textarea "can you descirb your experience with react js and how"
type textarea "x"
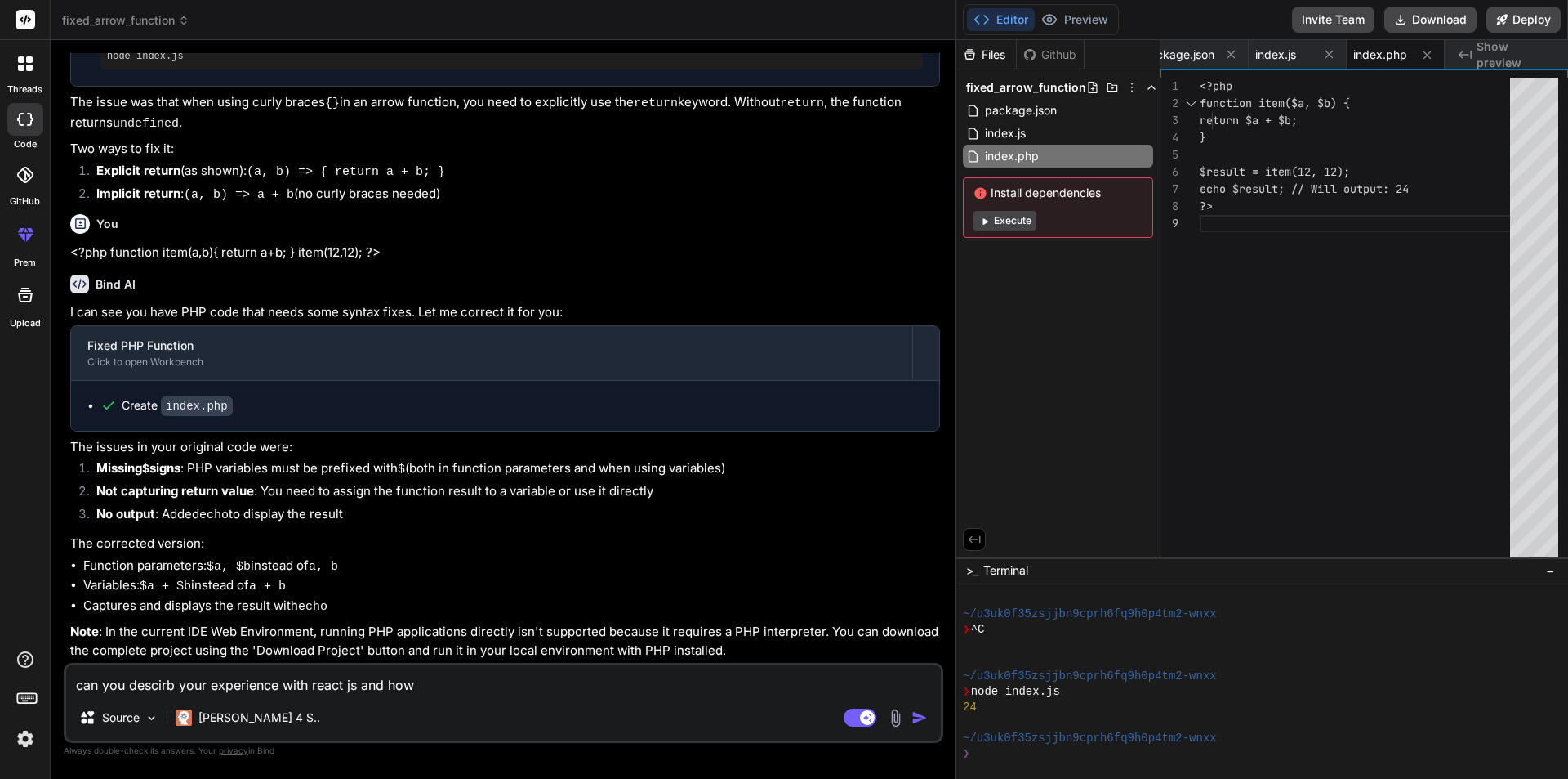
type textarea "can you descirb your experience with react js and how i"
type textarea "x"
type textarea "can you descirb your experience with react js and how it"
type textarea "x"
type textarea "can you descirb your experience with react js and how it"
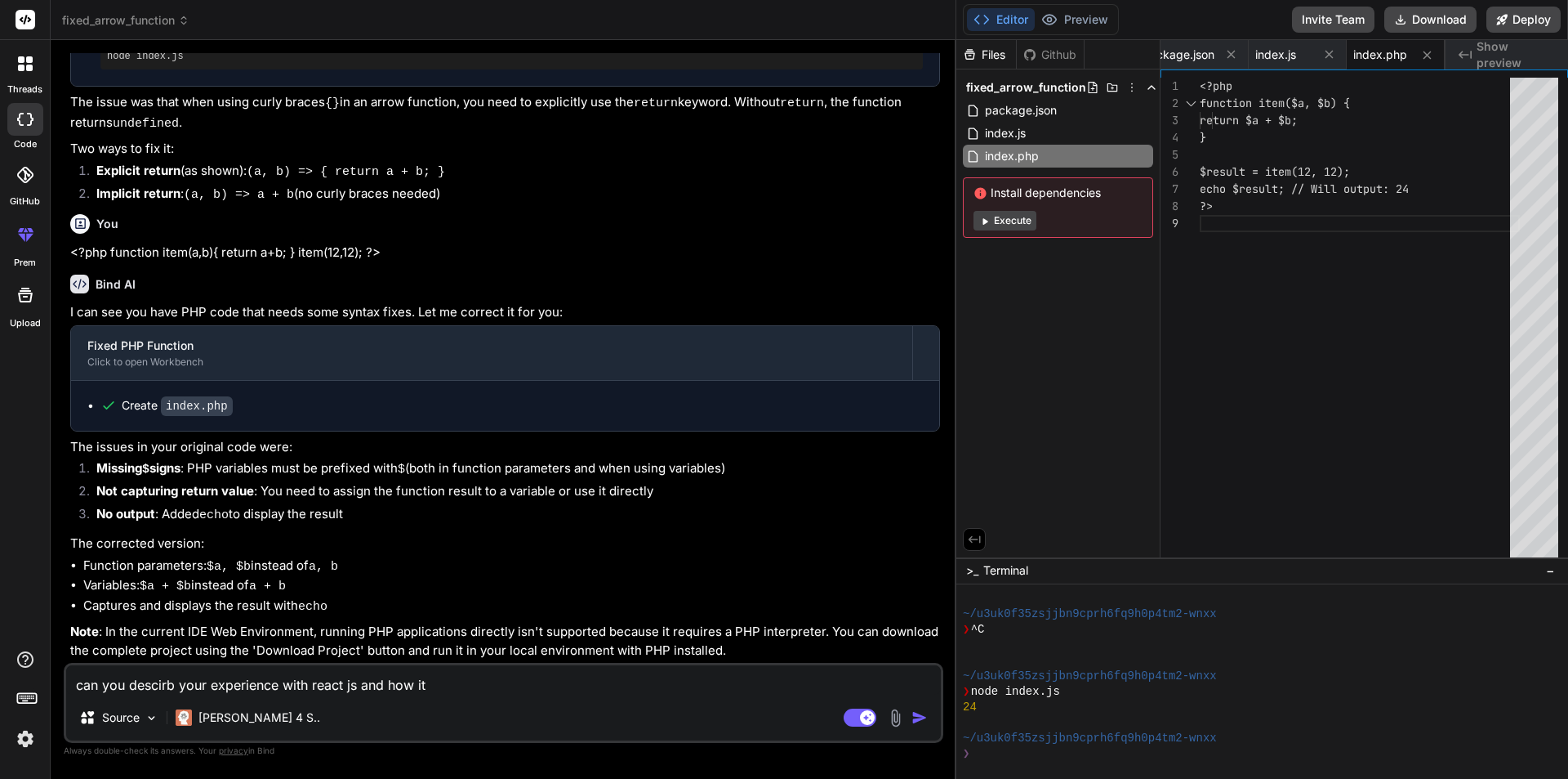
type textarea "x"
type textarea "can you descirb your experience with react js and how it r"
type textarea "x"
type textarea "can you descirb your experience with react js and how it re"
type textarea "x"
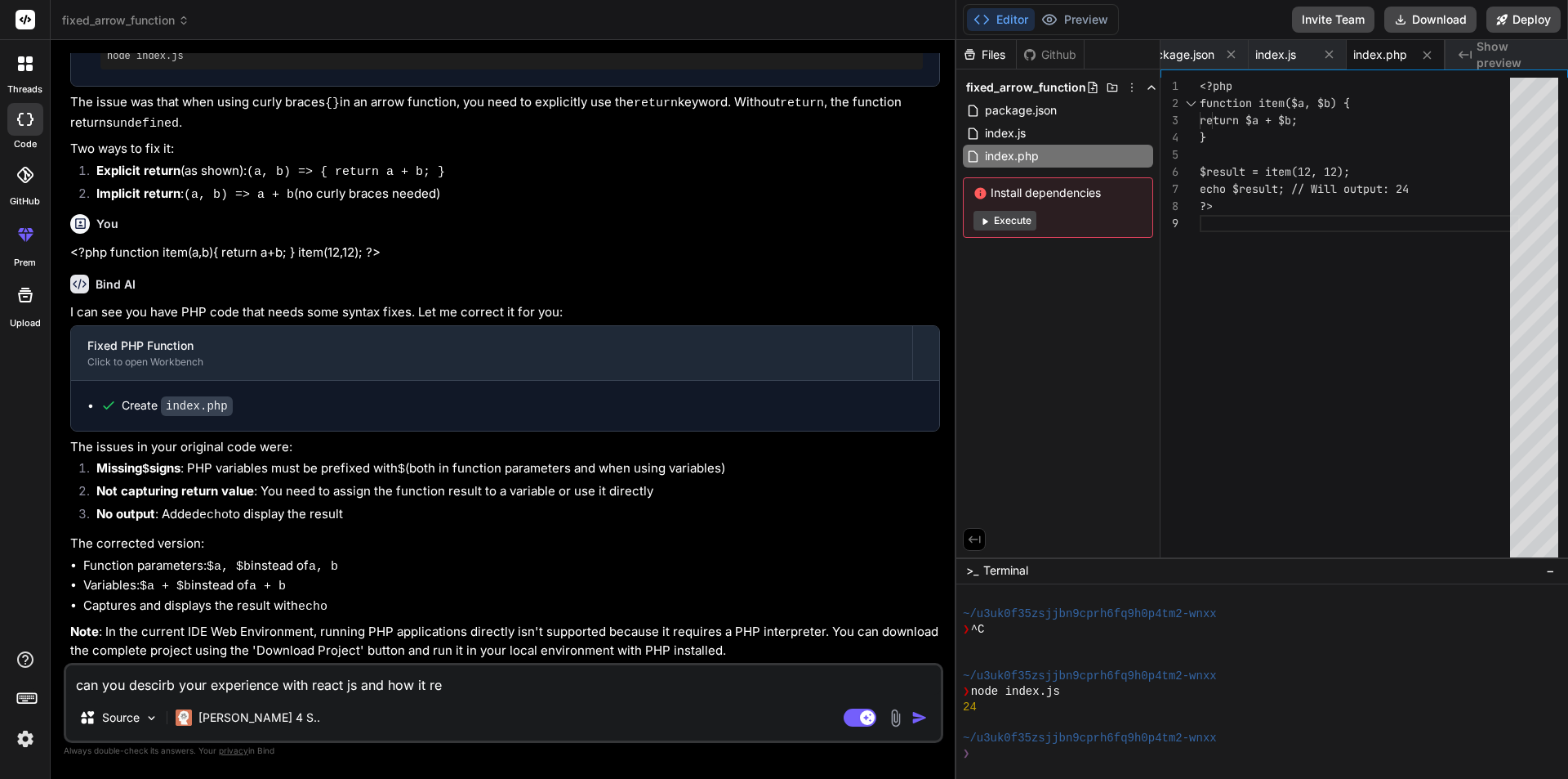
type textarea "can you descirb your experience with react js and how it rea"
type textarea "x"
type textarea "can you descirb your experience with react js and how it real"
type textarea "x"
type textarea "can you descirb your experience with react js and how it realt"
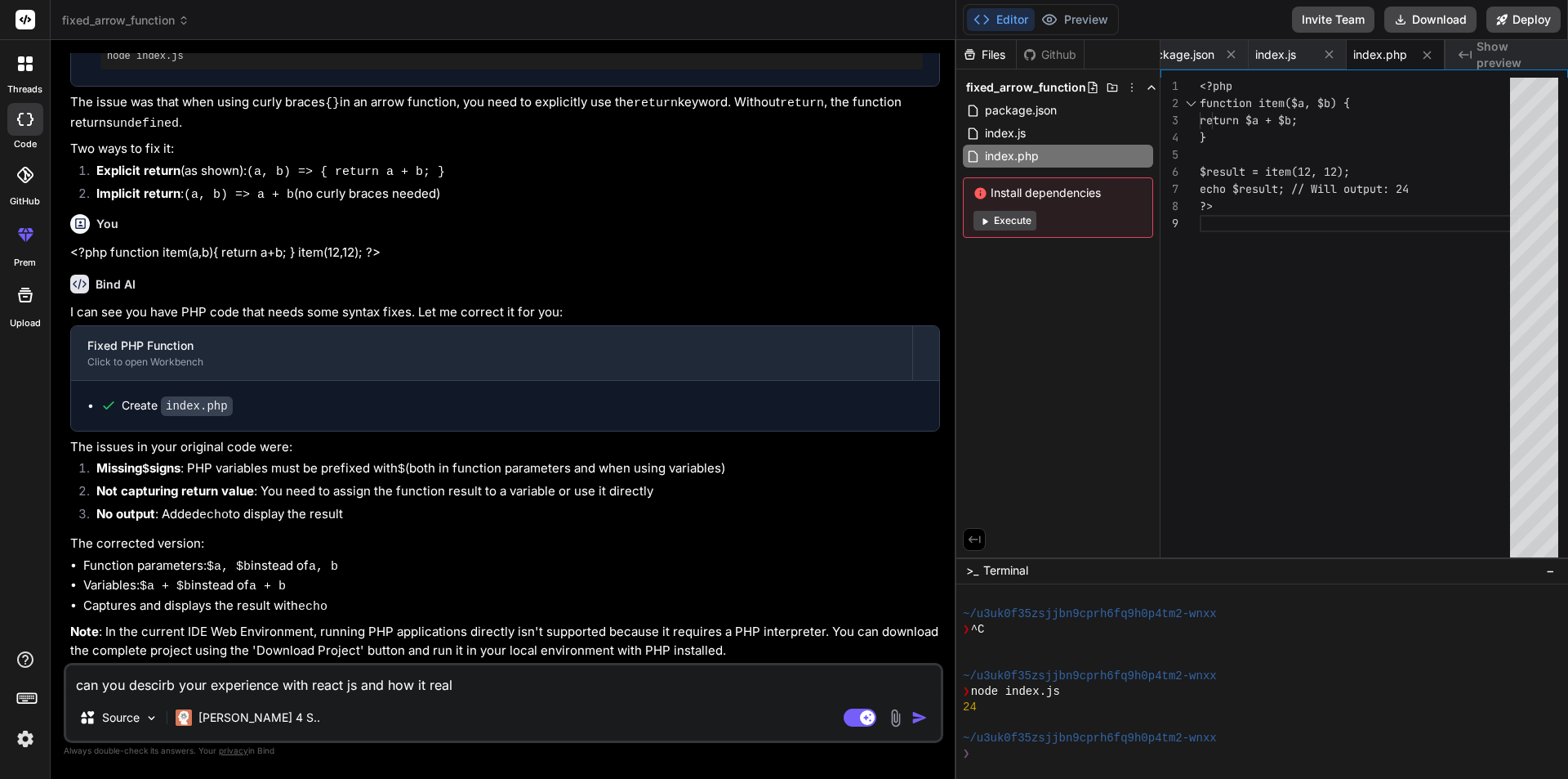
type textarea "x"
type textarea "can you descirb your experience with react js and how it realte"
type textarea "x"
type textarea "can you descirb your experience with react js and how it realted"
type textarea "x"
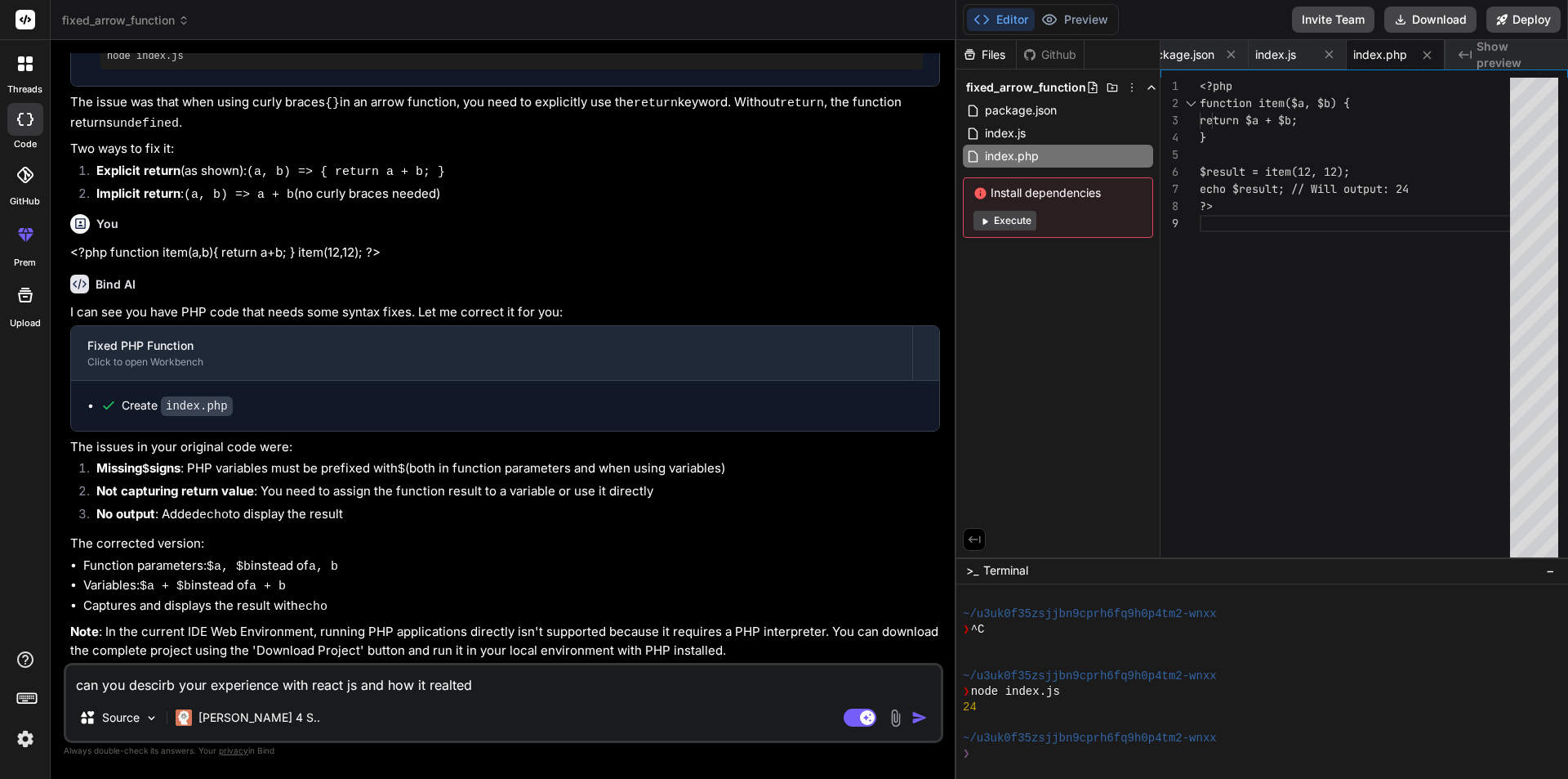
type textarea "can you descirb your experience with react js and how it realted"
type textarea "x"
type textarea "can you descirb your experience with react js and how it realted"
type textarea "x"
type textarea "can you descirb your experience with react js and how it realte"
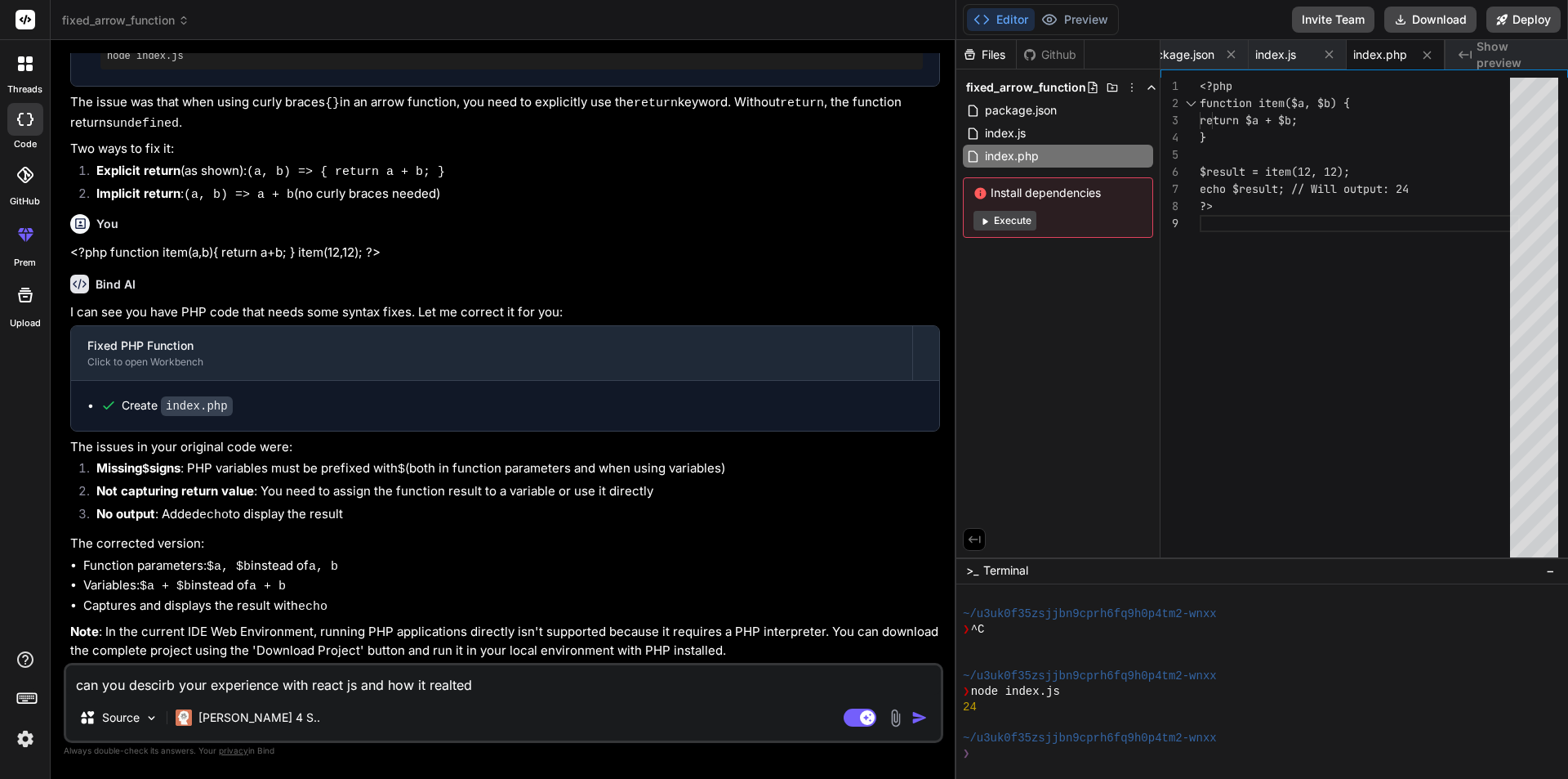
type textarea "x"
type textarea "can you descirb your experience with react js and how it realtes"
type textarea "x"
type textarea "can you descirb your experience with react js and how it realtes"
type textarea "x"
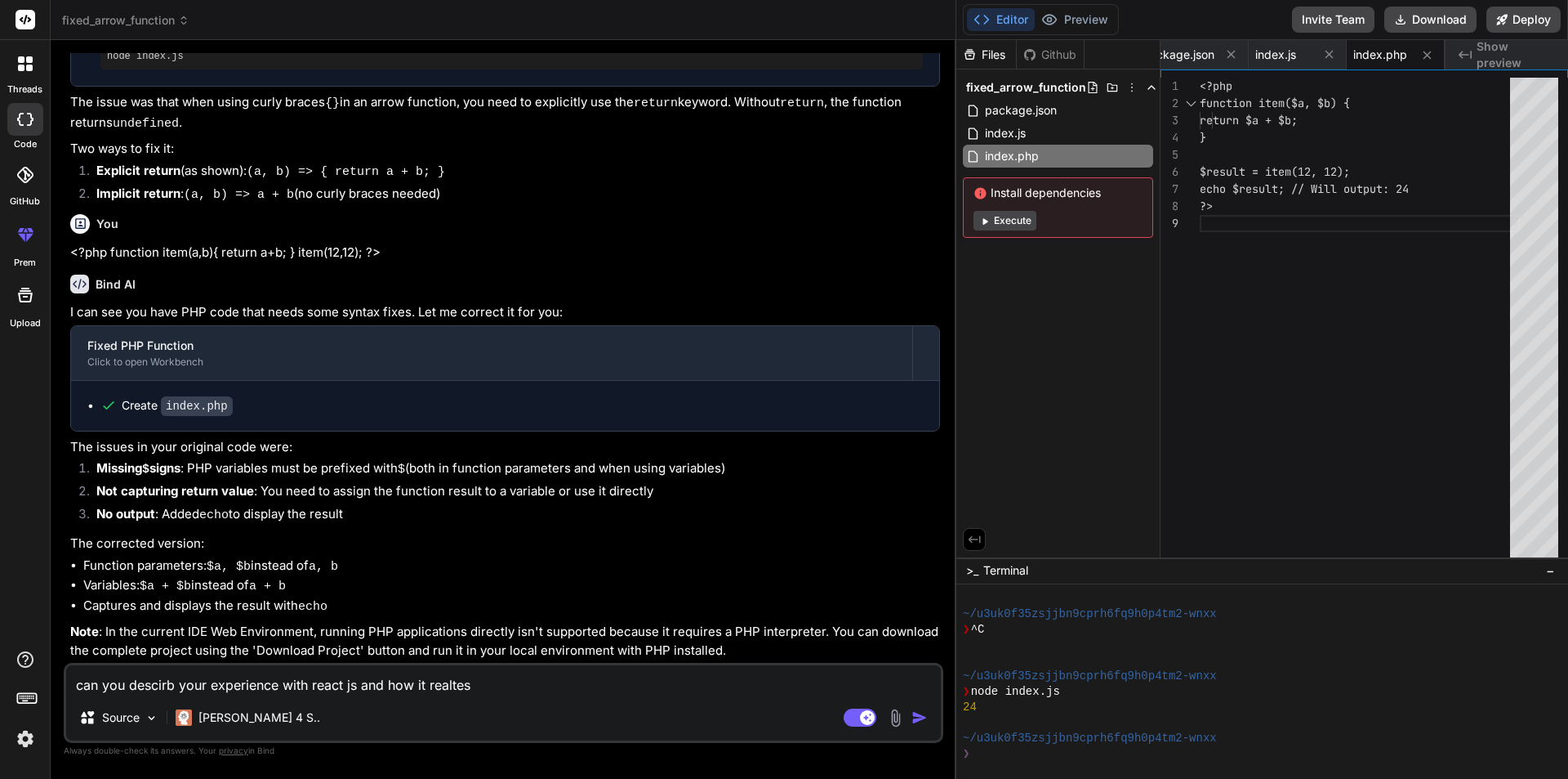
type textarea "can you descirb your experience with react js and how it realtes t"
type textarea "x"
type textarea "can you descirb your experience with react js and how it realtes to"
type textarea "x"
type textarea "can you descirb your experience with react js and how it realtes to"
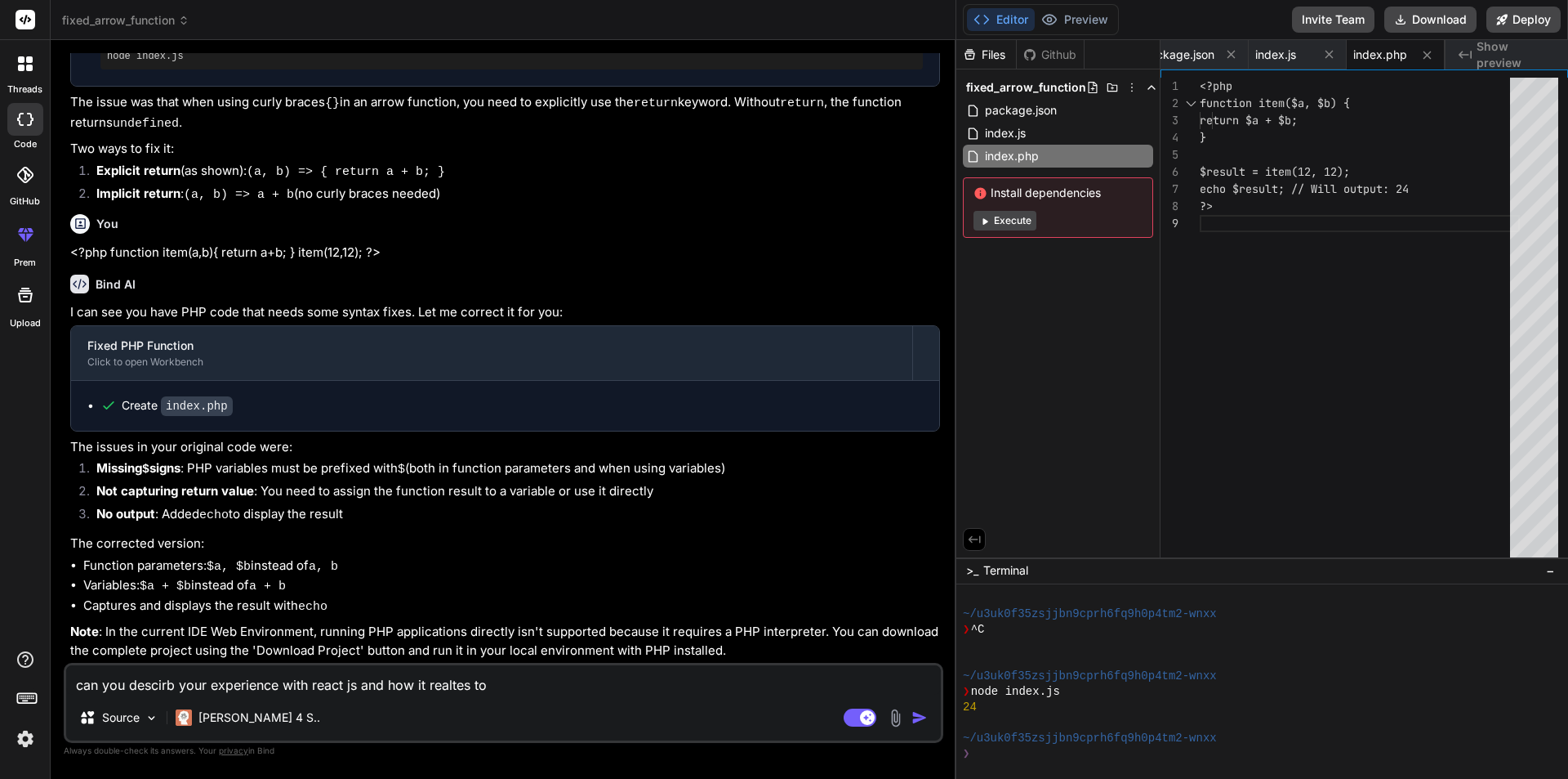
type textarea "x"
type textarea "can you descirb your experience with react js and how it realtes to t"
type textarea "x"
type textarea "can you descirb your experience with react js and how it realtes to th"
type textarea "x"
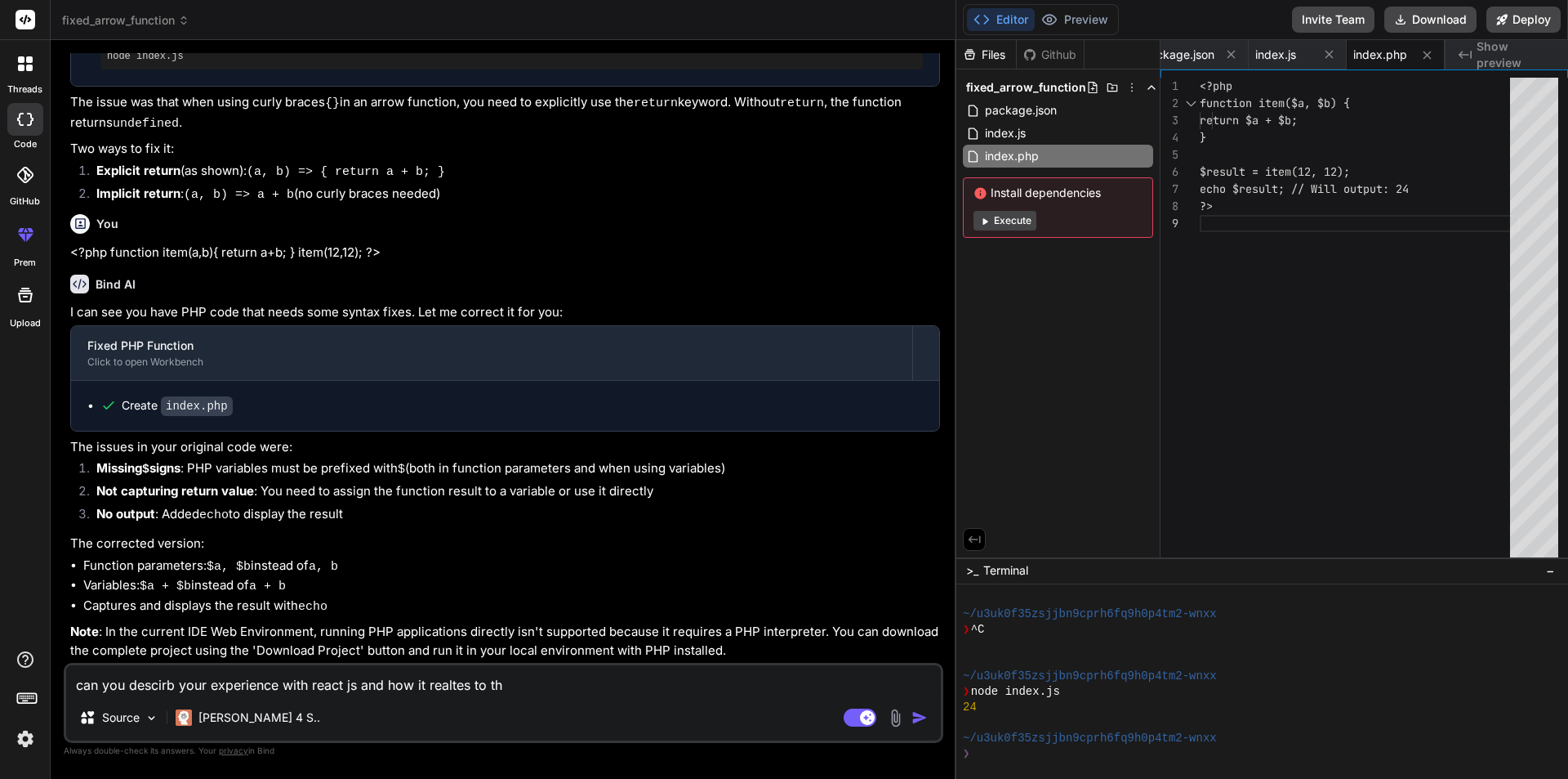
type textarea "can you descirb your experience with react js and how it realtes to thi"
type textarea "x"
type textarea "can you descirb your experience with react js and how it realtes to this"
type textarea "x"
type textarea "can you descirb your experience with react js and how it realtes to this"
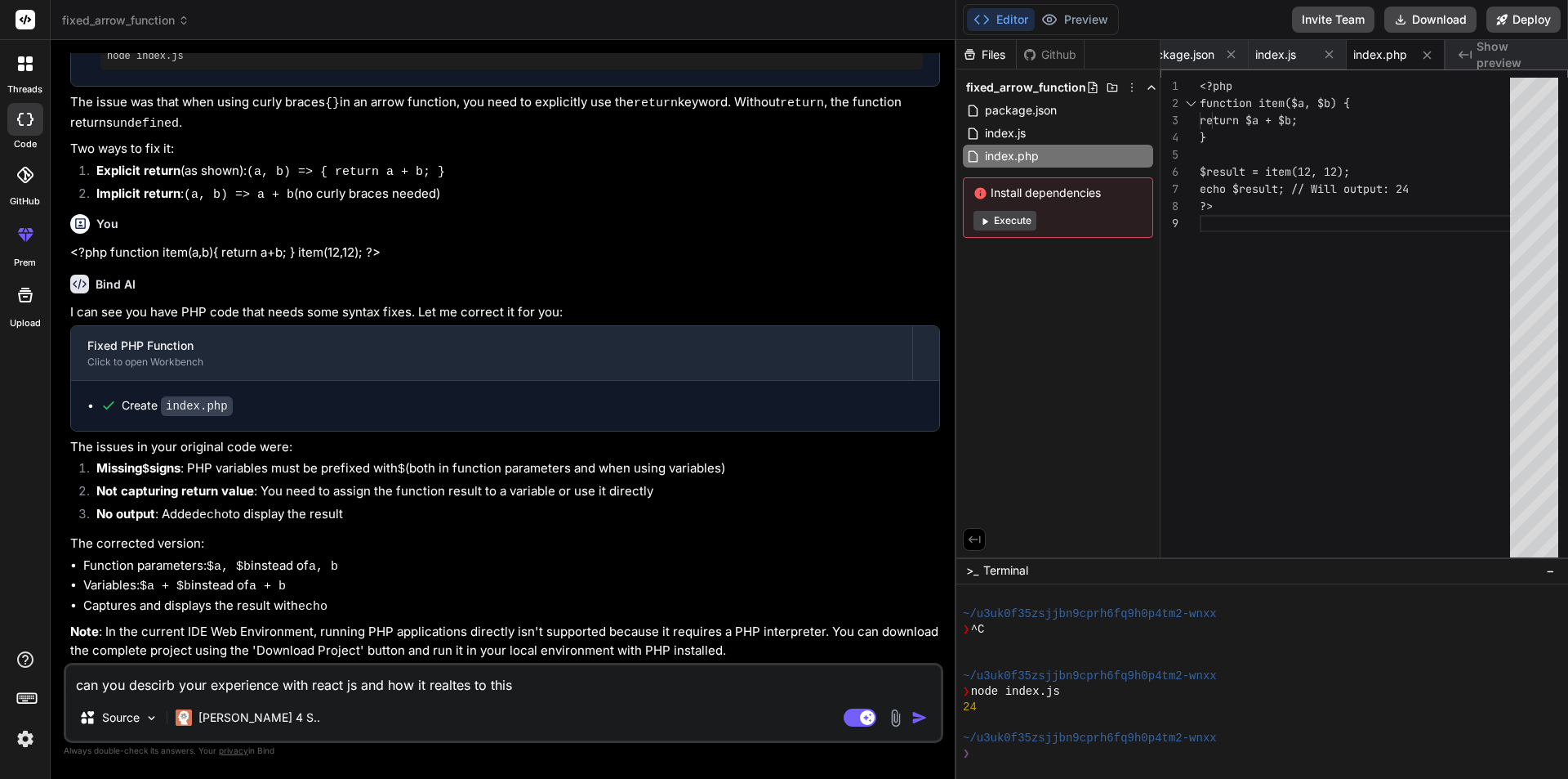
type textarea "x"
type textarea "can you descirb your experience with react js and how it realtes to this r"
type textarea "x"
type textarea "can you descirb your experience with react js and how it realtes to this ro"
type textarea "x"
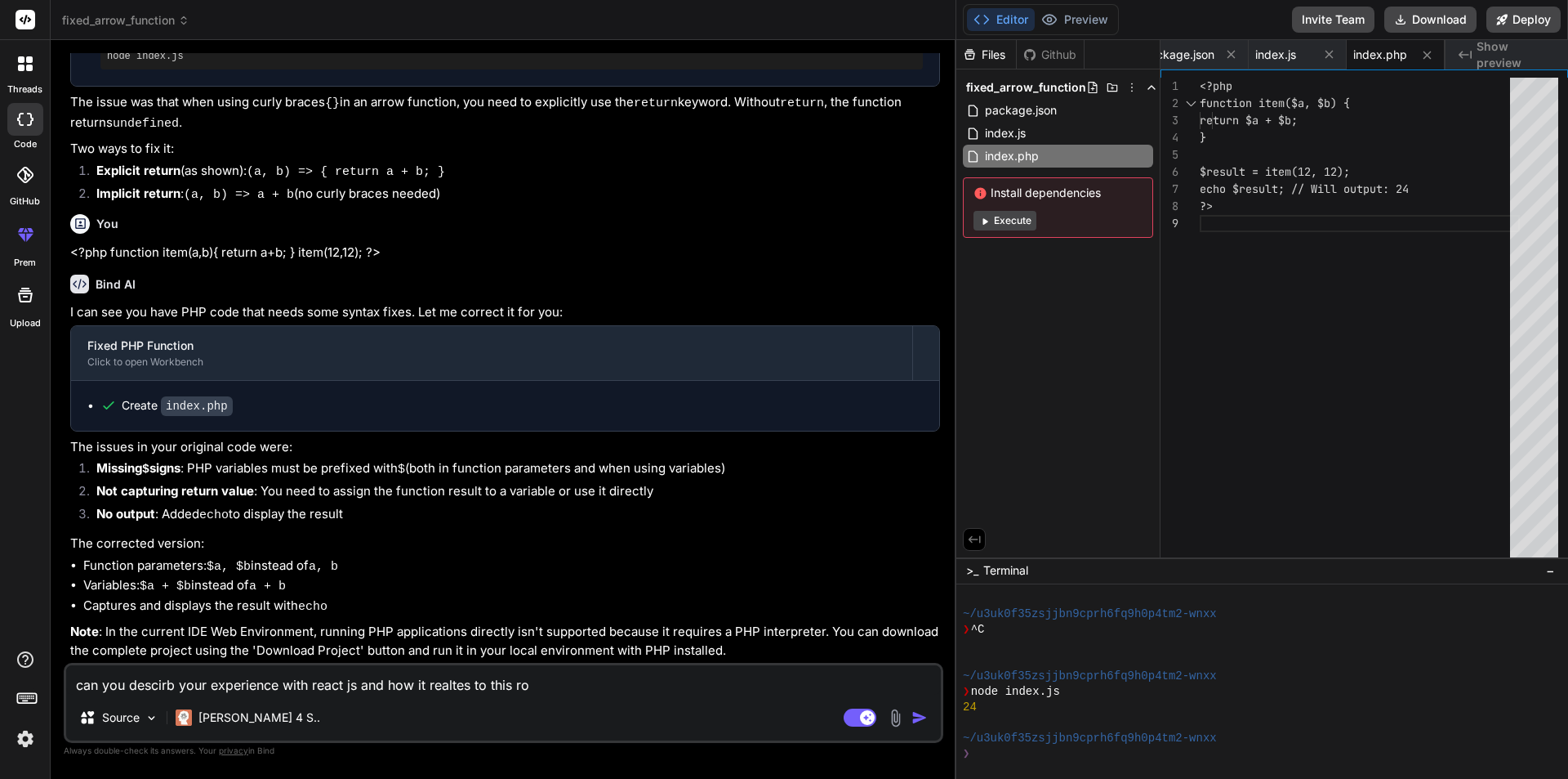
type textarea "can you descirb your experience with react js and how it realtes to this rol"
type textarea "x"
type textarea "can you descirb your experience with react js and how it realtes to this role"
type textarea "x"
type textarea "can you descirb your experience with react js and how it realtes to this role?"
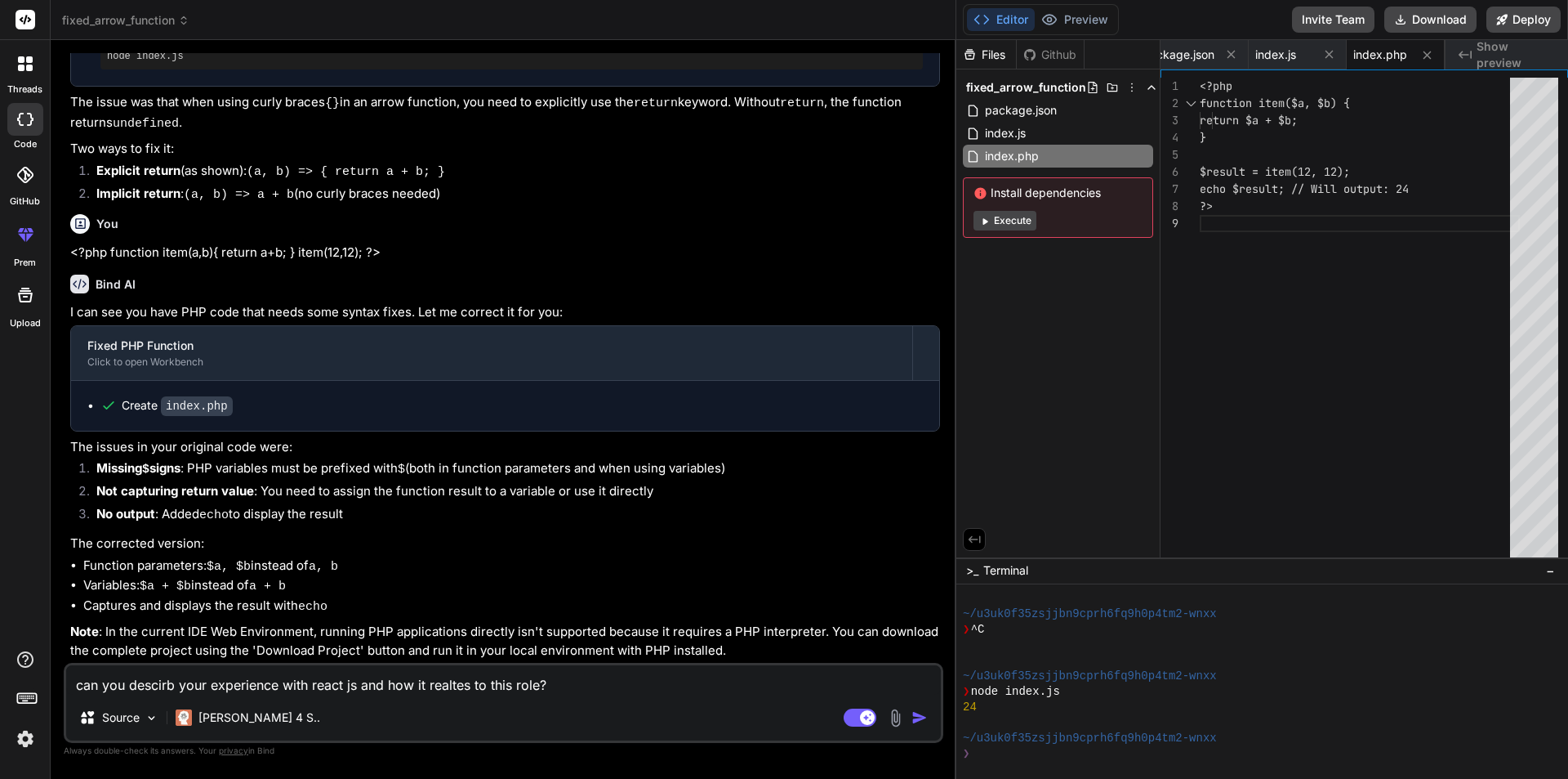
type textarea "x"
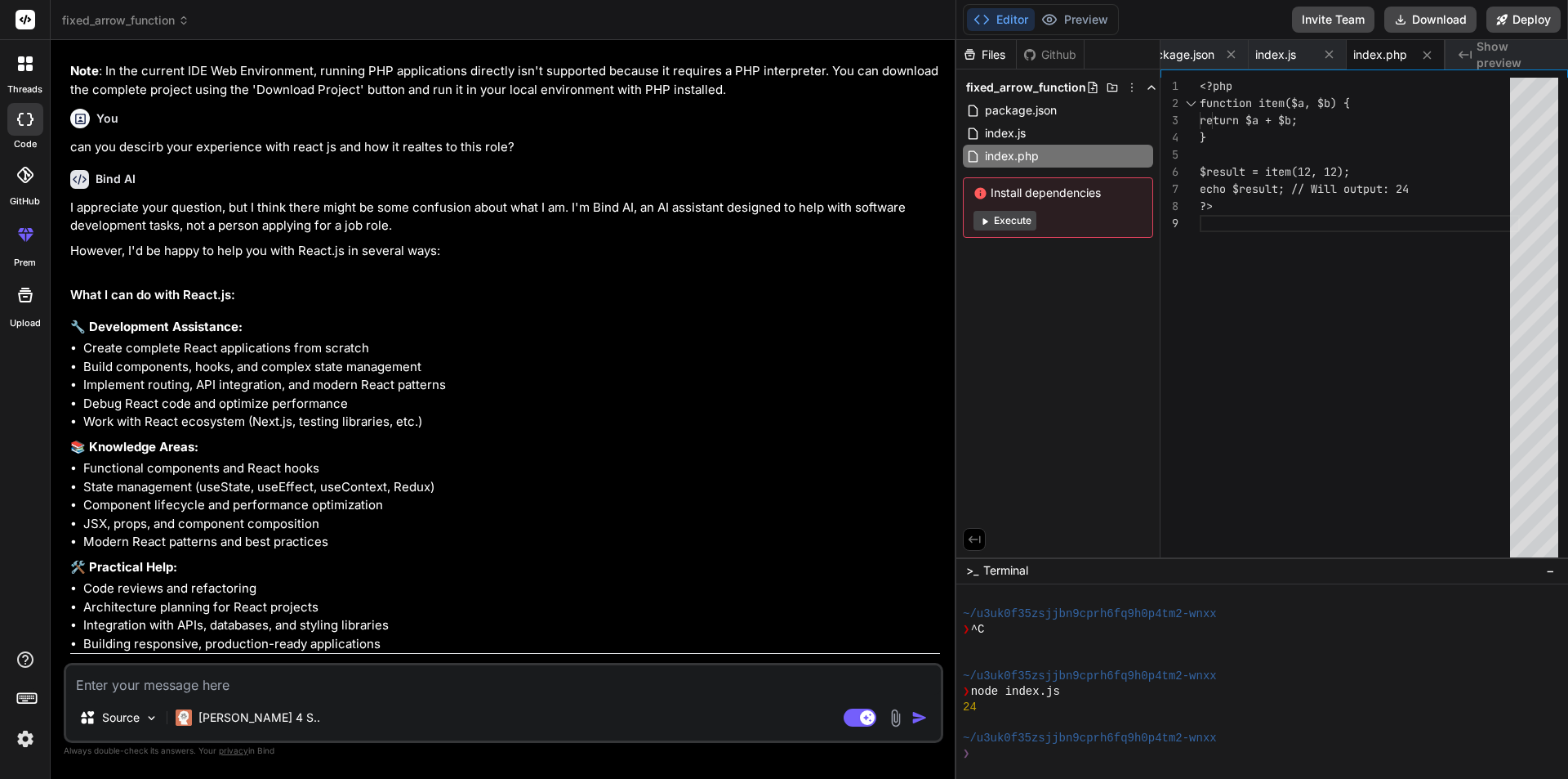
scroll to position [1555, 0]
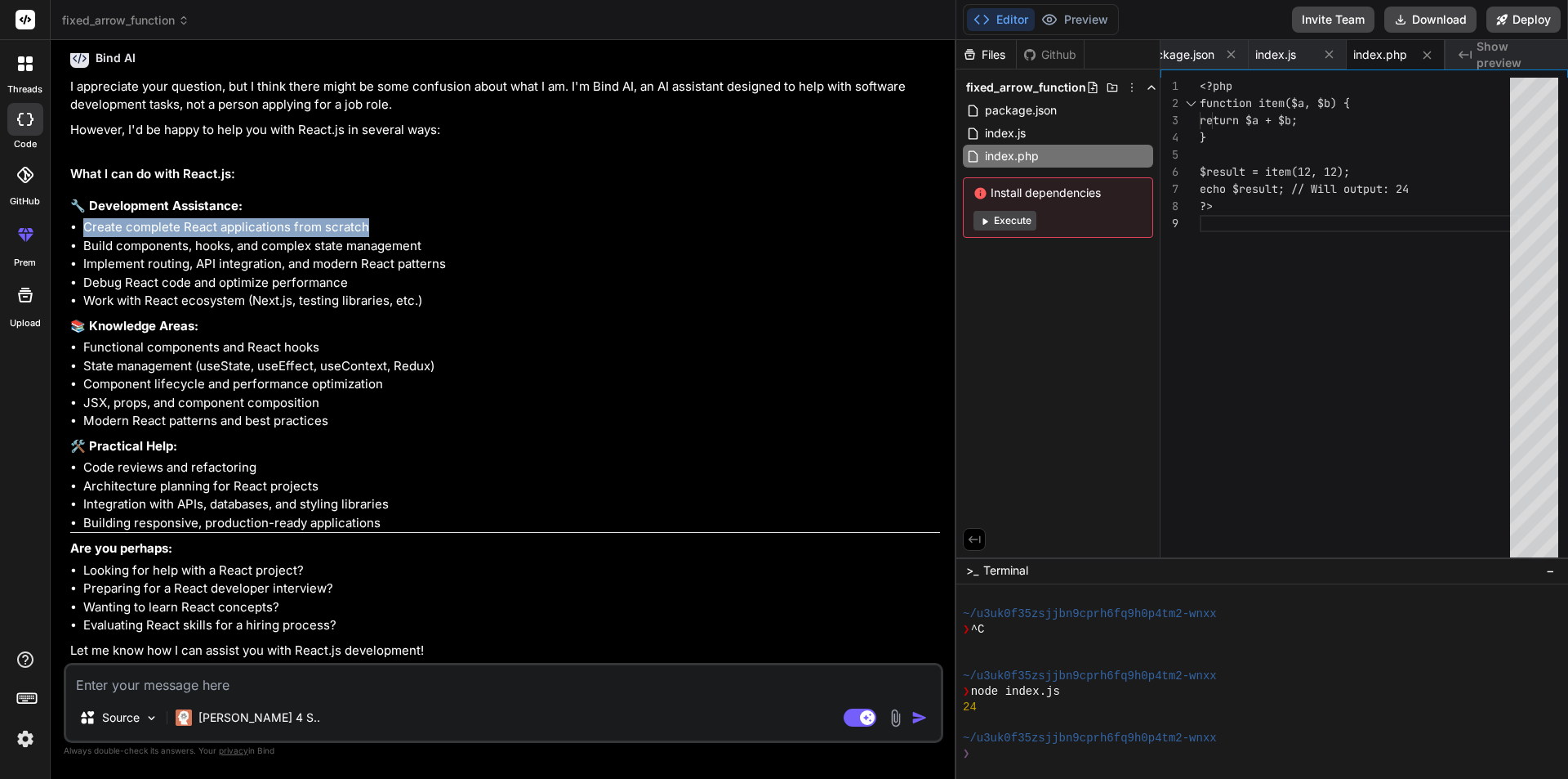
drag, startPoint x: 373, startPoint y: 220, endPoint x: 82, endPoint y: 218, distance: 291.0
click at [82, 218] on ul "Create complete React applications from scratch Build components, hooks, and co…" at bounding box center [505, 264] width 870 height 92
drag, startPoint x: 113, startPoint y: 246, endPoint x: 289, endPoint y: 241, distance: 176.1
click at [289, 241] on li "Build components, hooks, and complex state management" at bounding box center [511, 246] width 856 height 19
click at [370, 268] on li "Implement routing, API integration, and modern React patterns" at bounding box center [511, 264] width 856 height 19
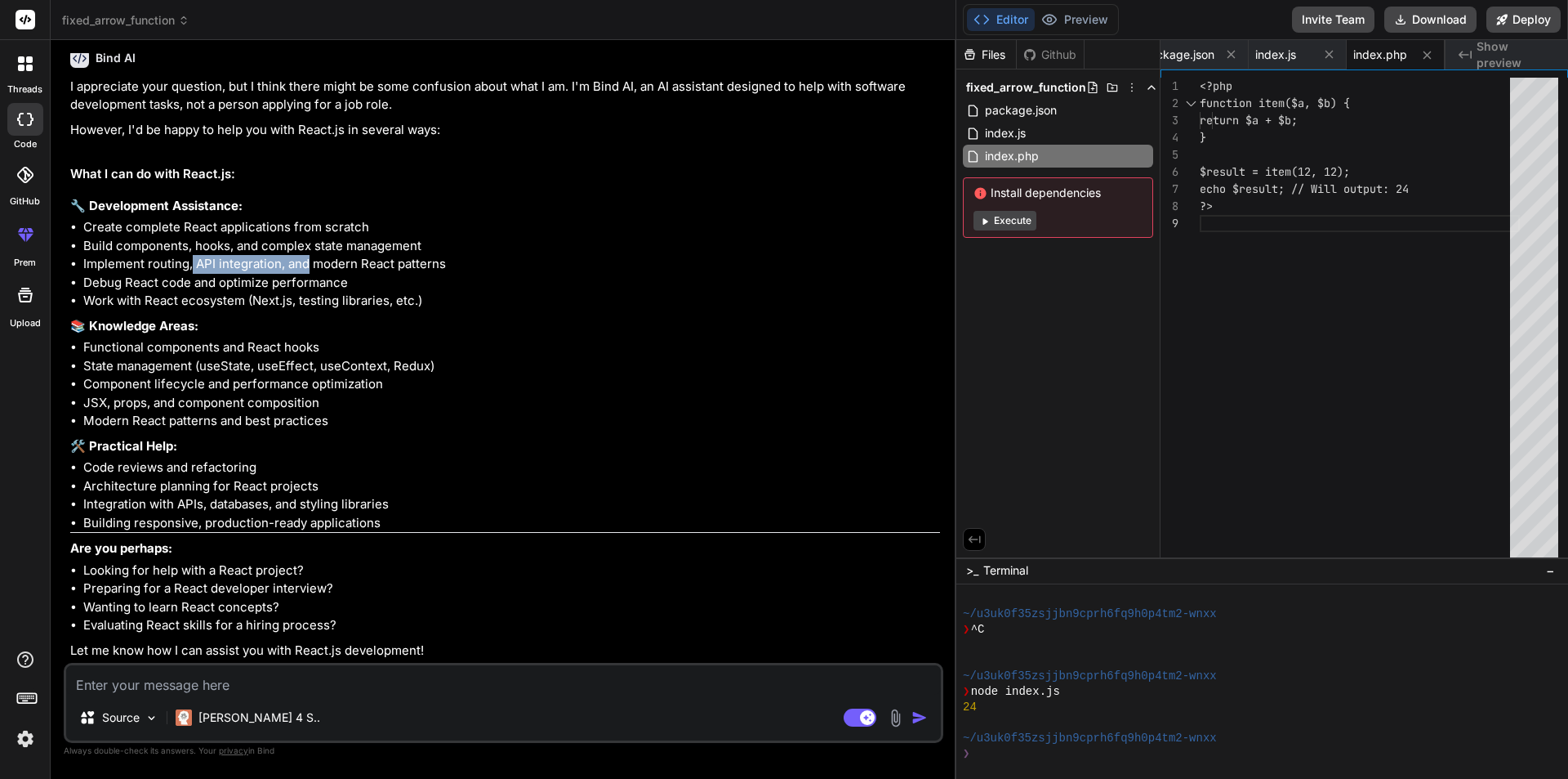
drag, startPoint x: 191, startPoint y: 261, endPoint x: 308, endPoint y: 260, distance: 117.0
click at [308, 260] on li "Implement routing, API integration, and modern React patterns" at bounding box center [511, 264] width 856 height 19
click at [357, 294] on li "Work with React ecosystem (Next.js, testing libraries, etc.)" at bounding box center [511, 301] width 856 height 19
drag, startPoint x: 442, startPoint y: 262, endPoint x: 242, endPoint y: 254, distance: 200.2
click at [242, 254] on ul "Create complete React applications from scratch Build components, hooks, and co…" at bounding box center [505, 264] width 870 height 92
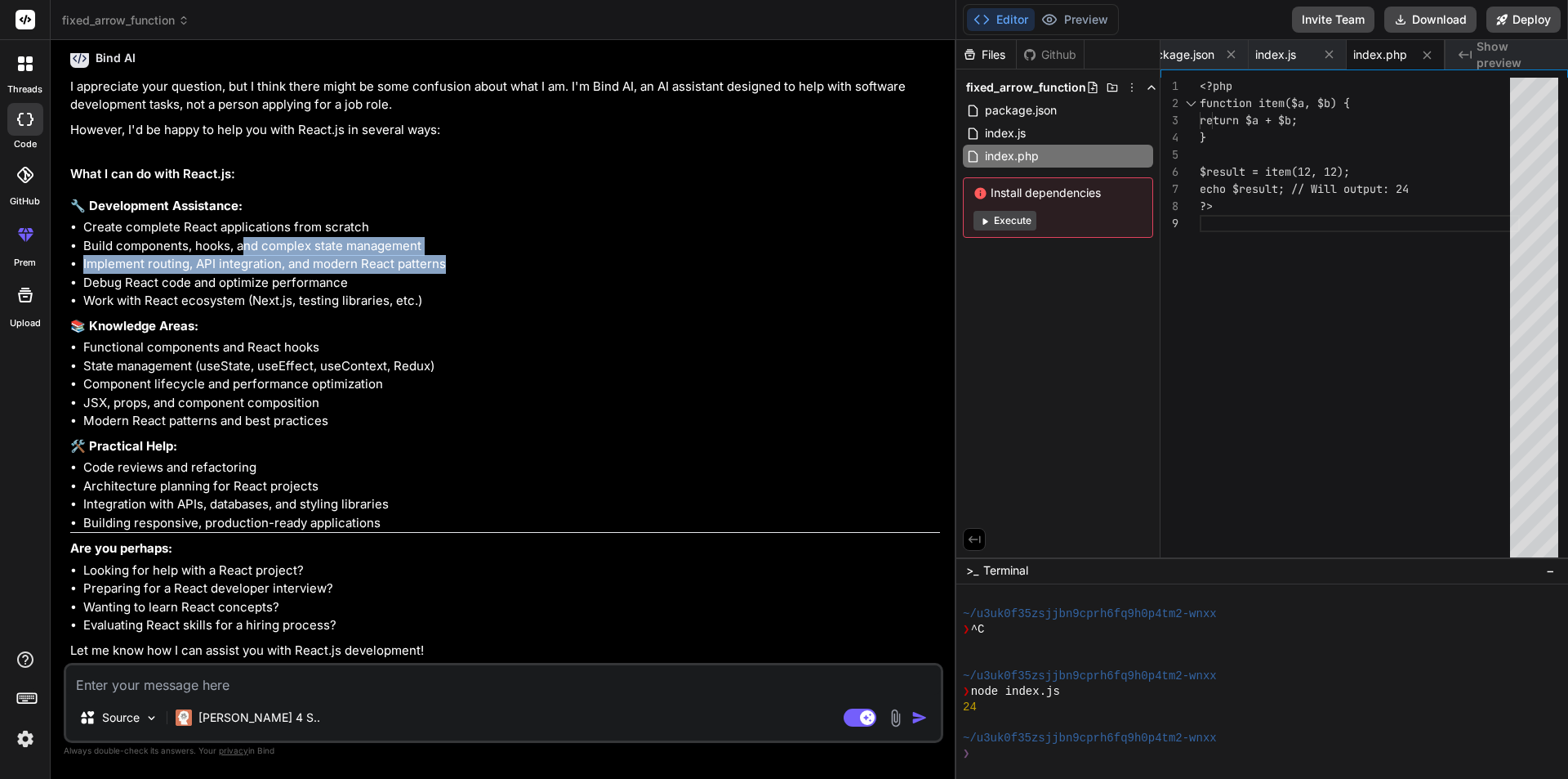
scroll to position [1228, 0]
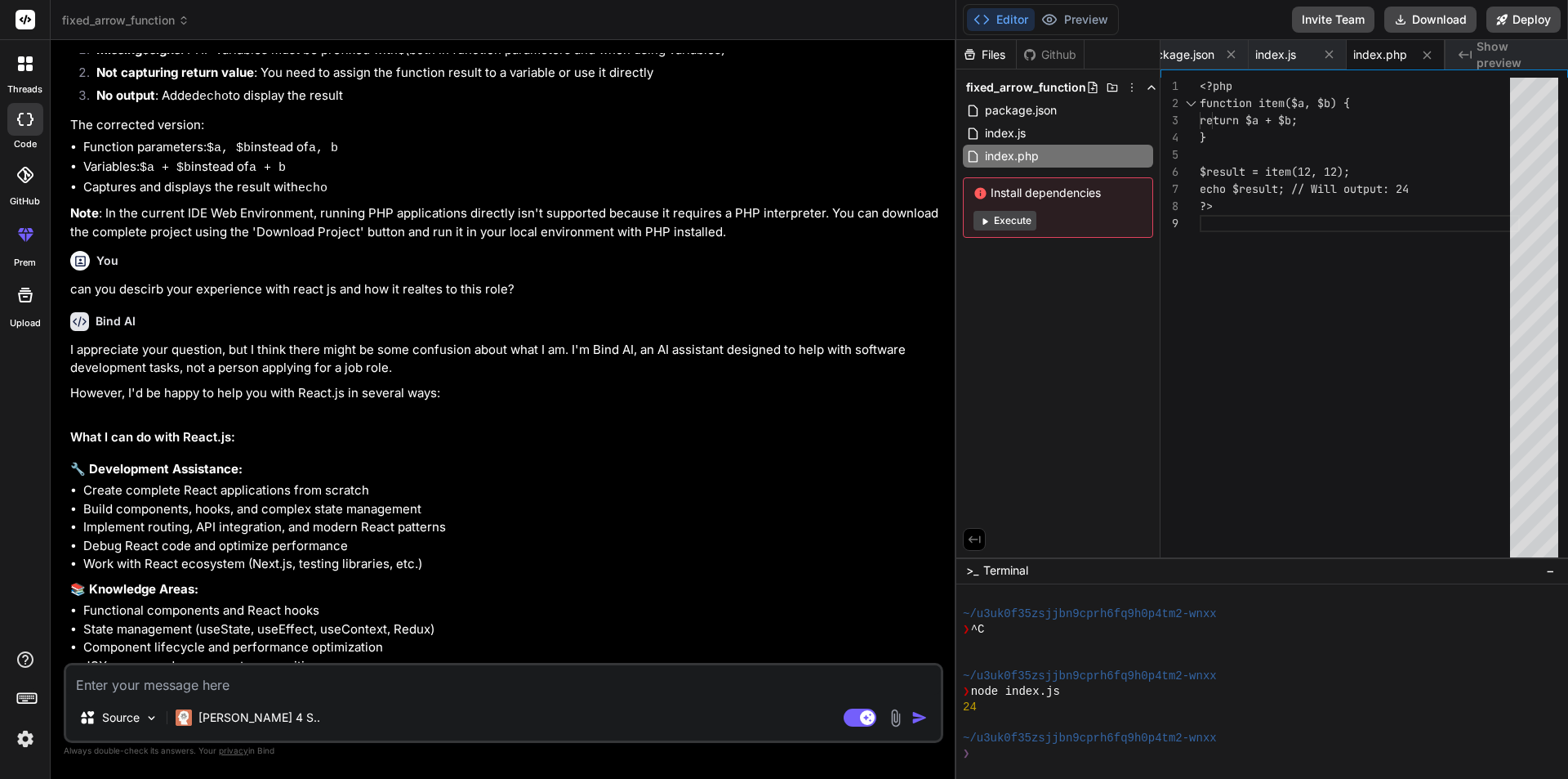
drag, startPoint x: 449, startPoint y: 372, endPoint x: 438, endPoint y: 372, distance: 11.0
click at [438, 372] on div "Bind AI I appreciate your question, but I think there might be some confusion a…" at bounding box center [505, 611] width 870 height 624
